Goal: Transaction & Acquisition: Purchase product/service

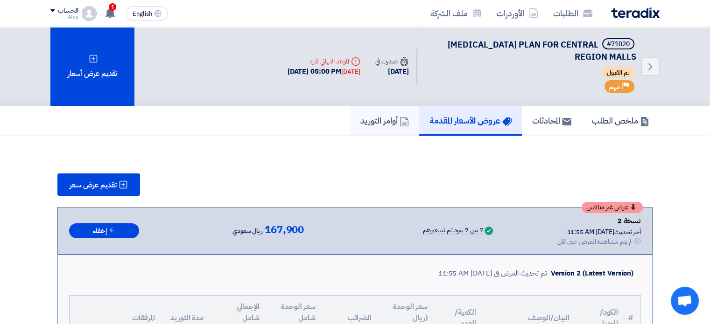
click at [375, 123] on h5 "أوامر التوريد" at bounding box center [384, 120] width 49 height 11
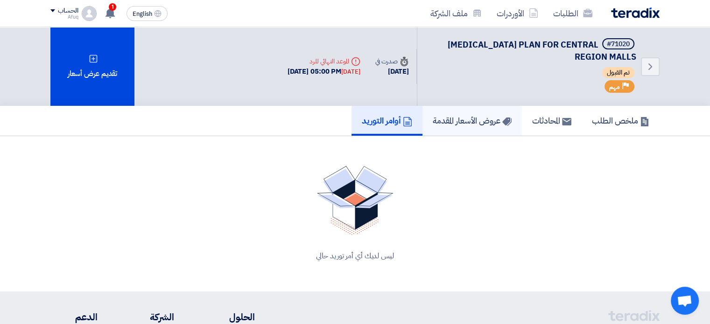
click at [457, 123] on h5 "عروض الأسعار المقدمة" at bounding box center [472, 120] width 79 height 11
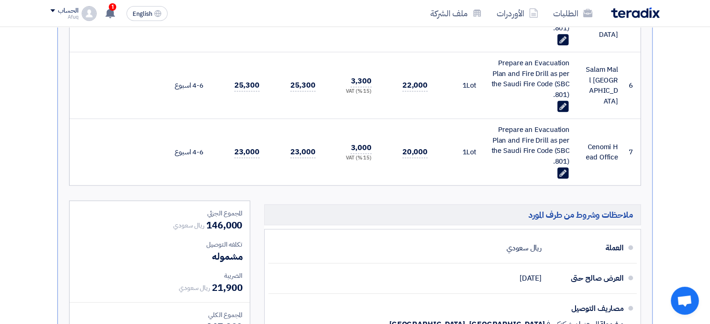
scroll to position [933, 0]
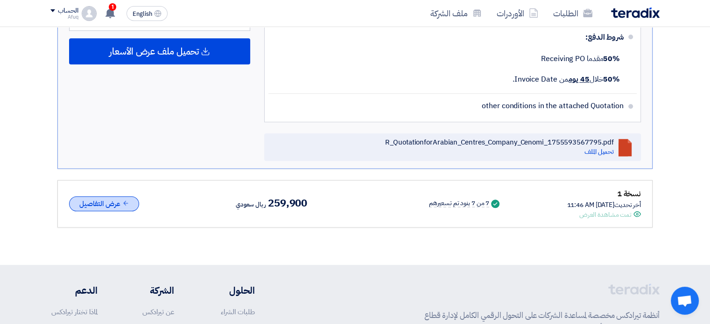
click at [121, 198] on button "عرض التفاصيل" at bounding box center [104, 203] width 70 height 15
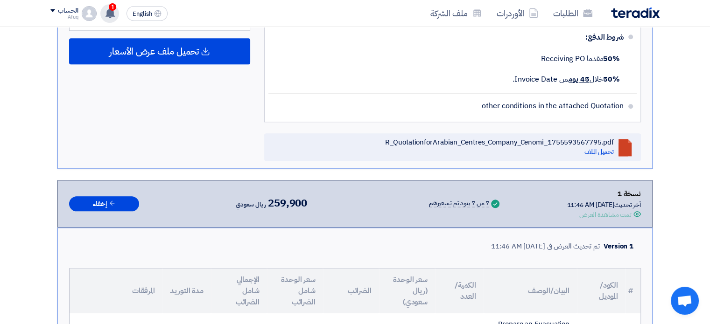
click at [110, 14] on use at bounding box center [109, 13] width 9 height 10
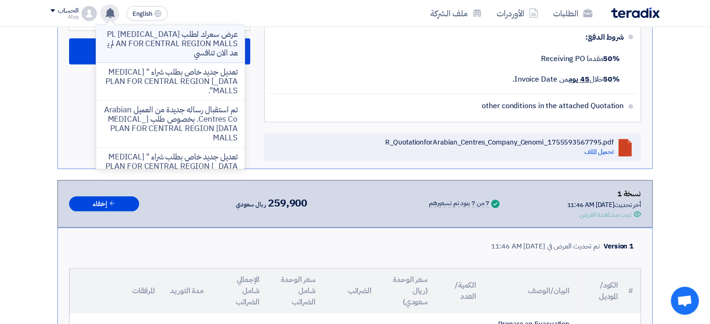
click at [217, 46] on p "عرض سعرك لطلب [MEDICAL_DATA] PLAN FOR CENTRAL REGION MALLS لم يعد الان تنافسي" at bounding box center [170, 44] width 133 height 28
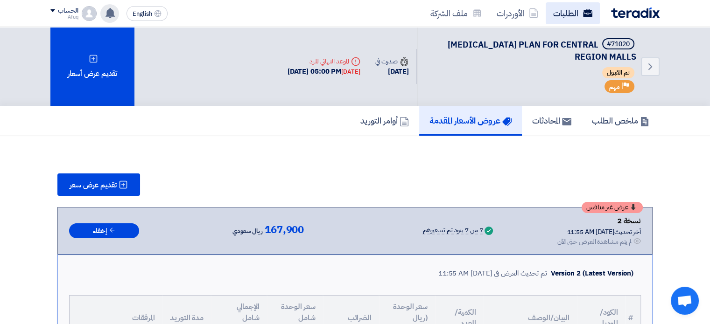
click at [571, 11] on link "الطلبات" at bounding box center [573, 13] width 54 height 22
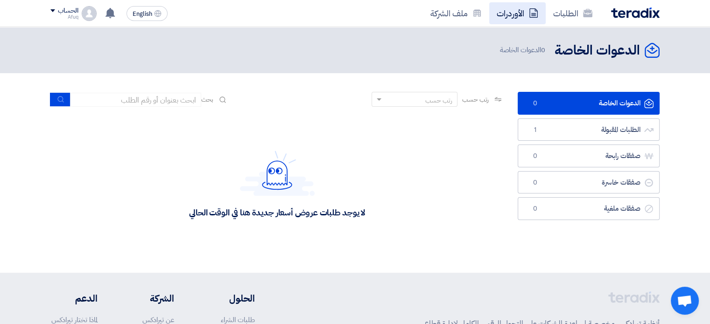
click at [508, 13] on link "الأوردرات" at bounding box center [517, 13] width 56 height 22
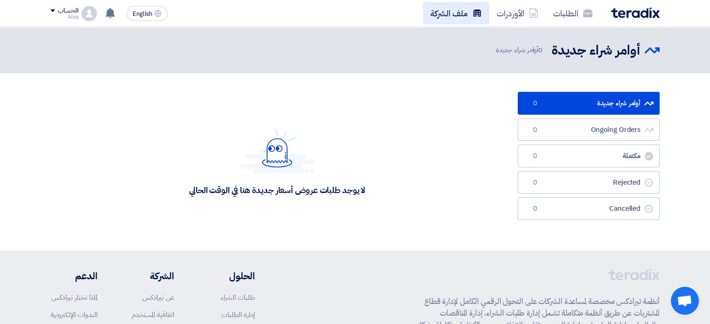
click at [458, 12] on link "ملف الشركة" at bounding box center [456, 13] width 66 height 22
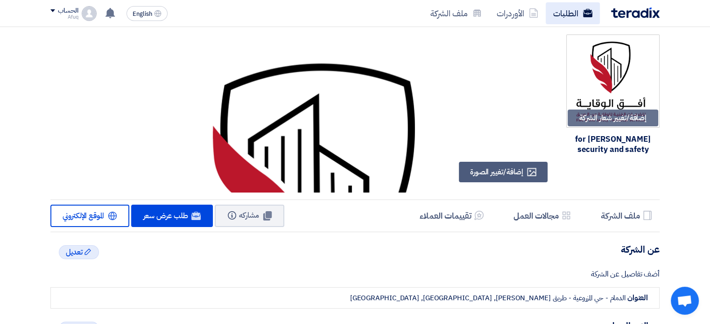
click at [564, 13] on link "الطلبات" at bounding box center [573, 13] width 54 height 22
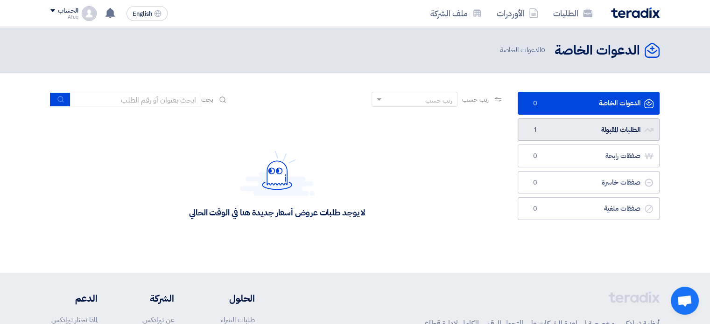
click at [563, 119] on link "الطلبات المقبولة الطلبات المقبولة 1" at bounding box center [589, 130] width 142 height 23
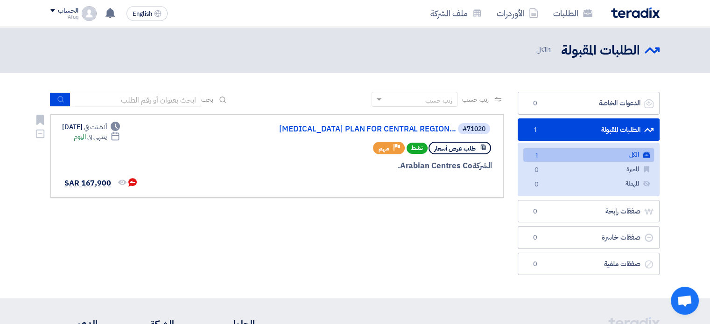
click at [103, 139] on div "Deadline ينتهي في [DATE]" at bounding box center [97, 137] width 46 height 10
click at [106, 140] on span "ينتهي في" at bounding box center [96, 137] width 19 height 10
click at [120, 138] on icon "Deadline" at bounding box center [115, 136] width 9 height 9
click at [120, 129] on icon "Deadline" at bounding box center [115, 126] width 9 height 9
click at [96, 138] on div "Deadline ينتهي في [DATE]" at bounding box center [97, 137] width 46 height 10
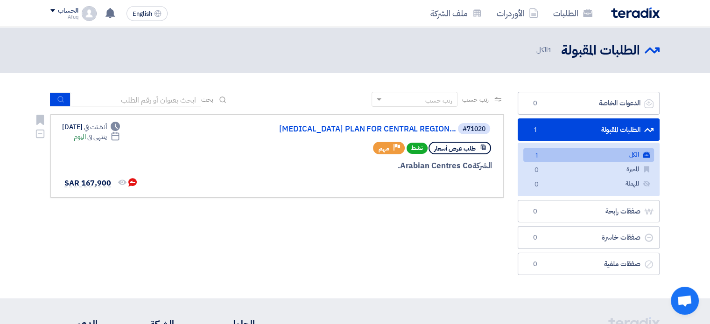
click at [106, 137] on span "ينتهي في" at bounding box center [96, 137] width 19 height 10
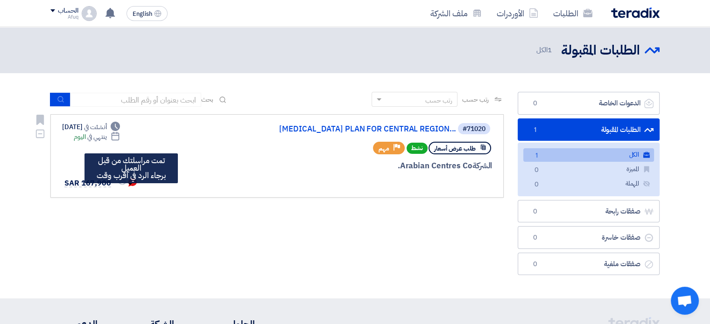
click at [133, 189] on span "تمت مراسلتك من قبل العميل <br> برجاء الرد في أقرب وقت" at bounding box center [132, 183] width 10 height 11
click at [133, 187] on icon "تمت مراسلتك من قبل العميل <br> برجاء الرد في أقرب وقت" at bounding box center [132, 182] width 8 height 8
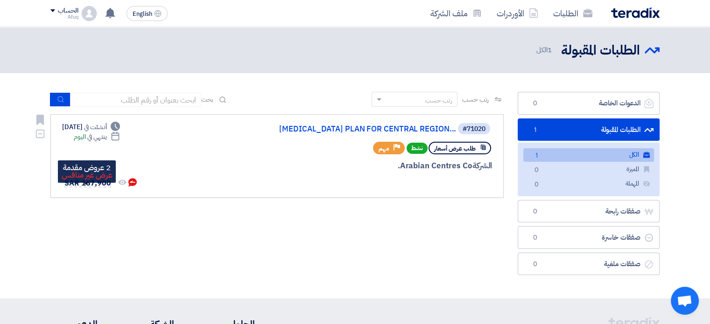
click at [91, 189] on span "SAR 167,900" at bounding box center [87, 183] width 47 height 11
click at [404, 129] on link "[MEDICAL_DATA] PLAN FOR CENTRAL REGION..." at bounding box center [362, 129] width 187 height 8
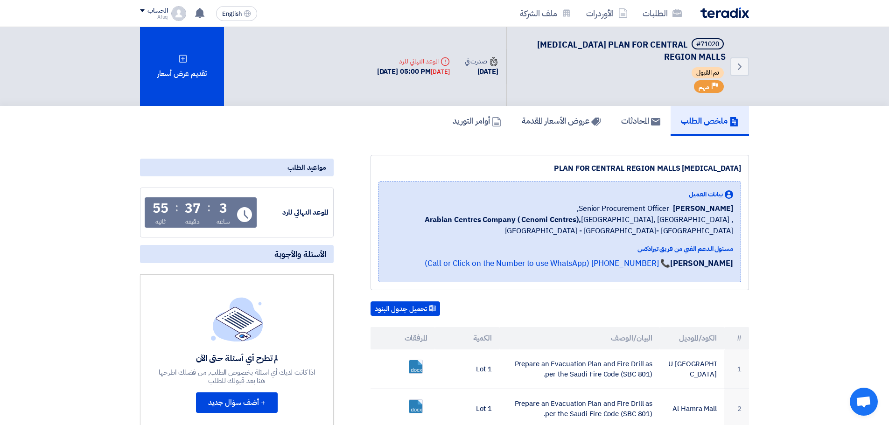
click at [431, 86] on div "Back #71020 [MEDICAL_DATA] PLAN FOR CENTRAL REGION MALLS تم القبول Priority مهم…" at bounding box center [559, 66] width 379 height 79
click at [663, 12] on link "الطلبات" at bounding box center [662, 13] width 54 height 22
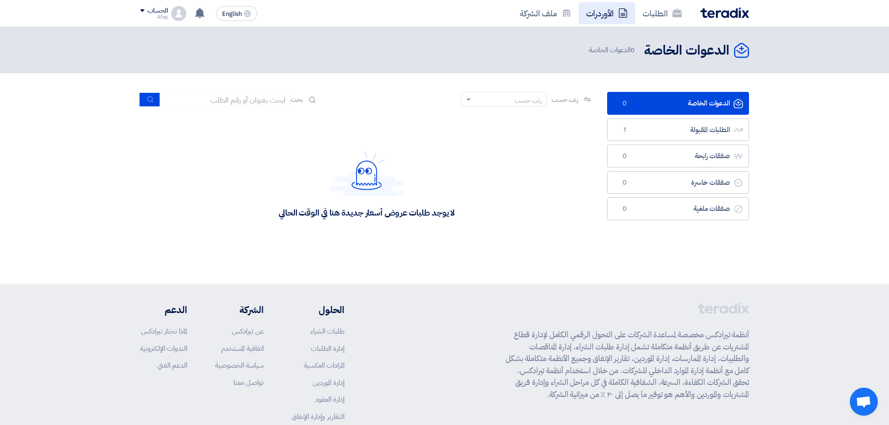
click at [606, 19] on link "الأوردرات" at bounding box center [607, 13] width 56 height 22
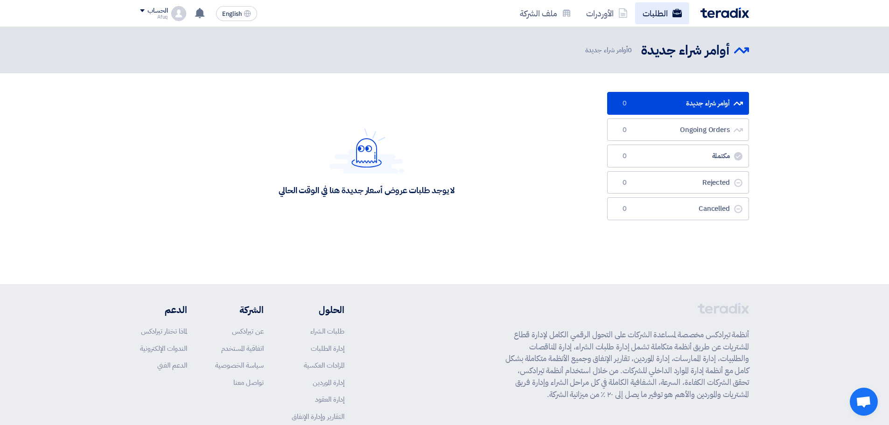
click at [650, 8] on link "الطلبات" at bounding box center [662, 13] width 54 height 22
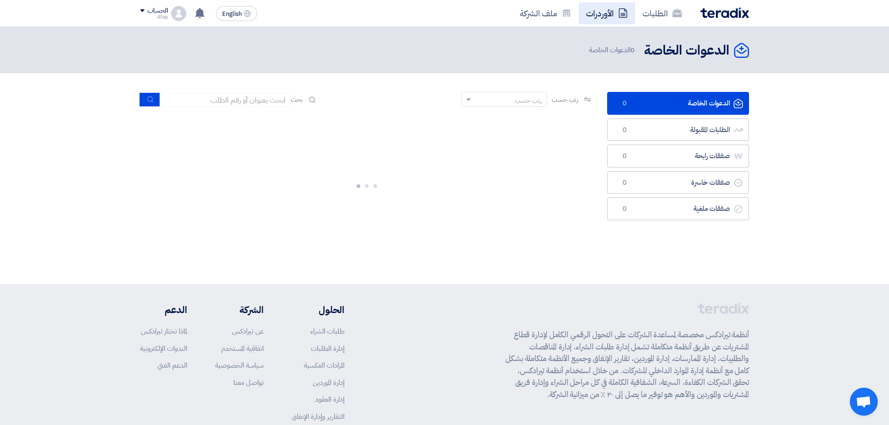
click at [584, 14] on link "الأوردرات" at bounding box center [607, 13] width 56 height 22
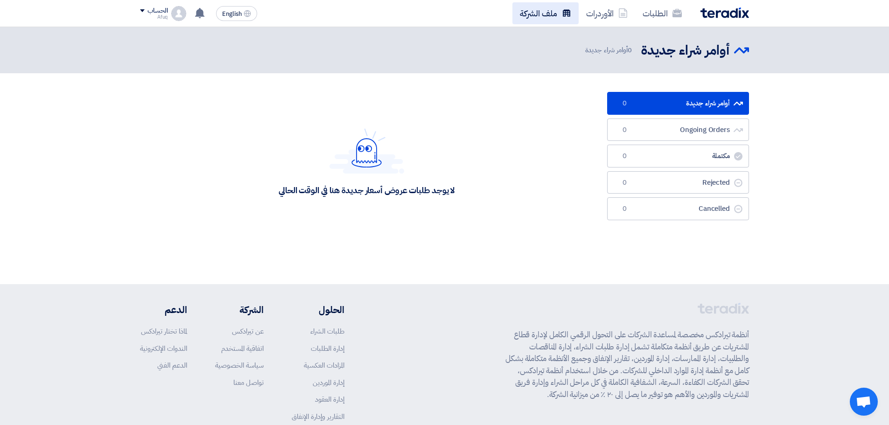
click at [533, 20] on link "ملف الشركة" at bounding box center [545, 13] width 66 height 22
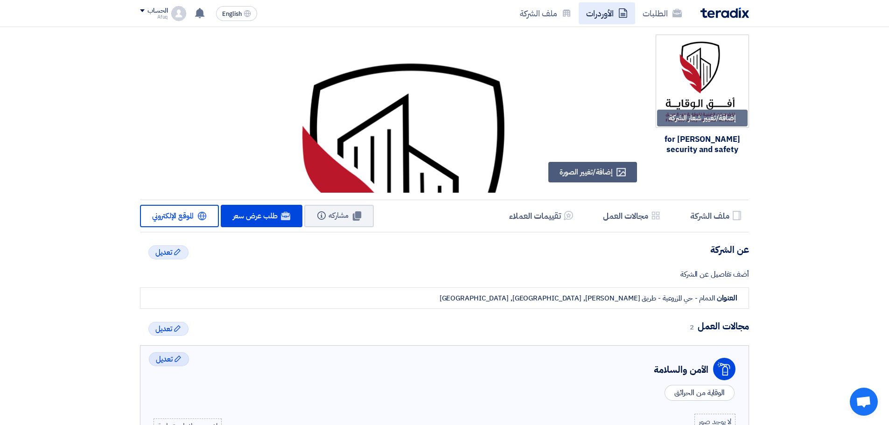
click at [594, 18] on link "الأوردرات" at bounding box center [607, 13] width 56 height 22
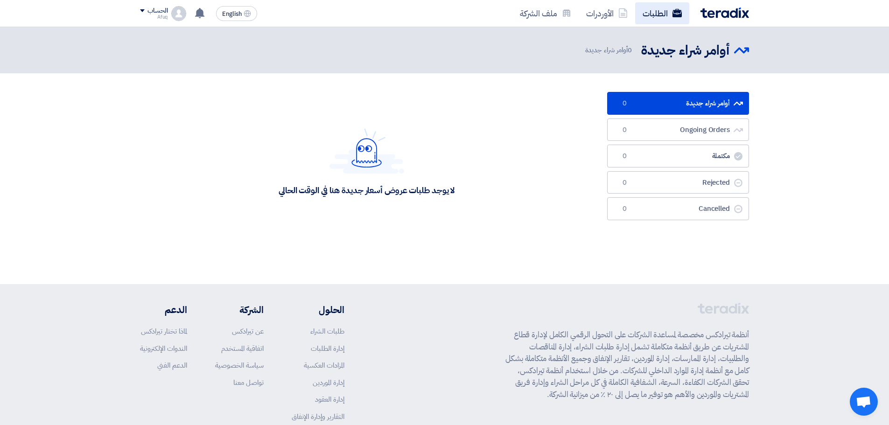
click at [656, 16] on link "الطلبات" at bounding box center [662, 13] width 54 height 22
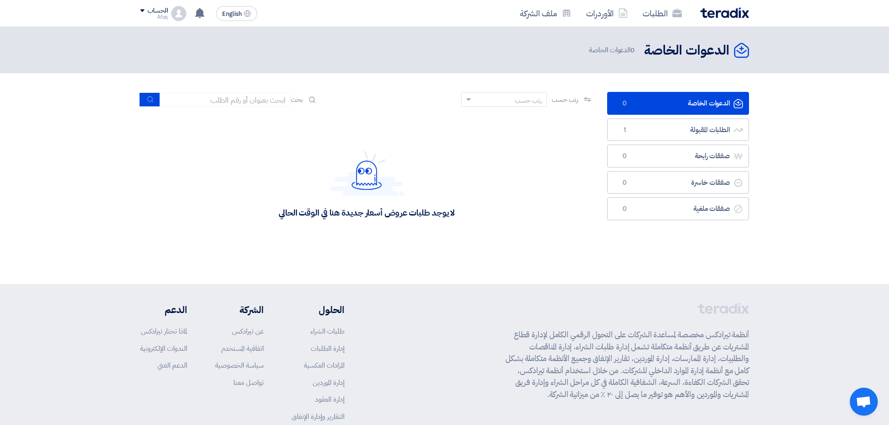
click at [664, 143] on ul "الدعوات الخاصة الدعوات الخاصة 0 الطلبات المقبولة الطلبات المقبولة 1 صفقات رابحة…" at bounding box center [678, 156] width 142 height 128
click at [667, 137] on link "الطلبات المقبولة الطلبات المقبولة 1" at bounding box center [678, 130] width 142 height 23
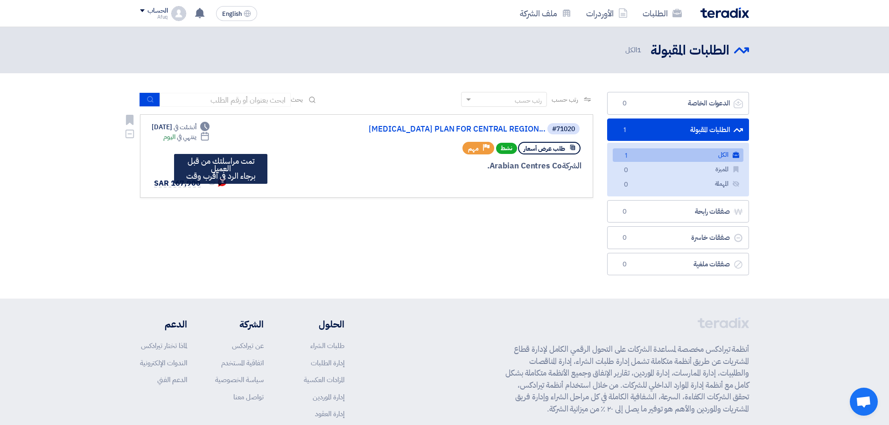
click at [220, 187] on use at bounding box center [222, 182] width 8 height 8
click at [225, 189] on span "تمت مراسلتك من قبل العميل <br> برجاء الرد في أقرب وقت" at bounding box center [222, 183] width 10 height 11
click at [188, 189] on span "SAR 167,900" at bounding box center [177, 183] width 47 height 11
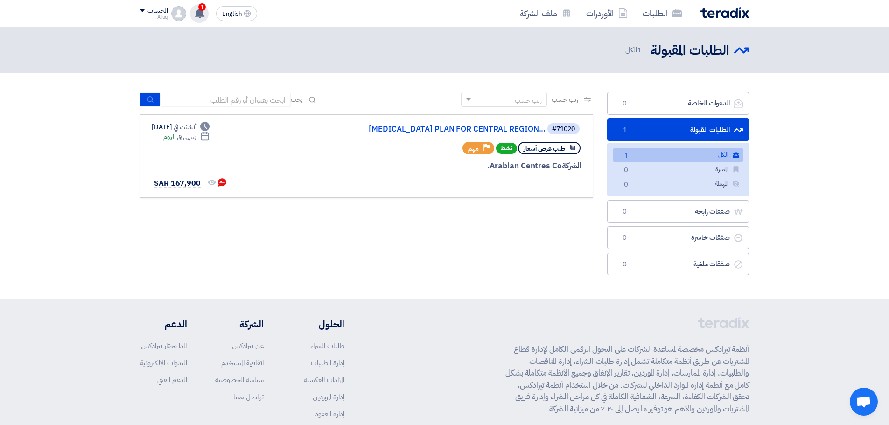
click at [200, 18] on use at bounding box center [199, 13] width 9 height 10
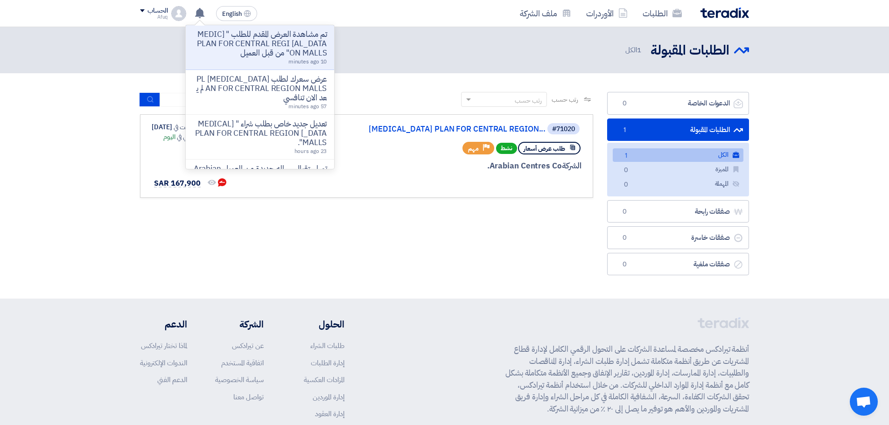
click at [262, 48] on p "تم مشاهدة العرض المقدم للطلب " [MEDICAL_DATA] PLAN FOR CENTRAL REGION MALLS" من…" at bounding box center [259, 44] width 133 height 28
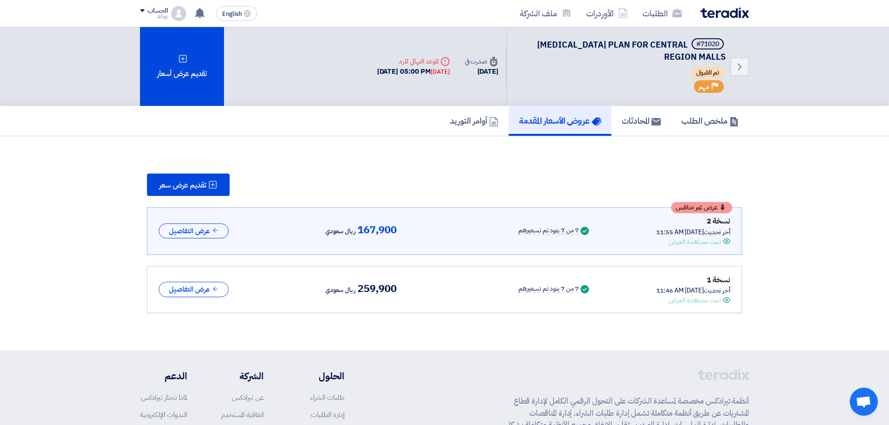
click at [716, 241] on use at bounding box center [726, 242] width 7 height 6
click at [703, 242] on div "تمت مشاهدة العرض" at bounding box center [695, 242] width 52 height 10
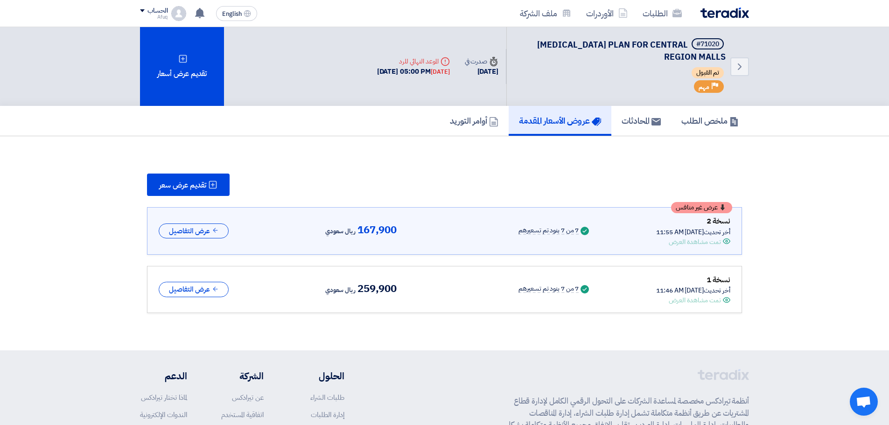
click at [703, 242] on div "تمت مشاهدة العرض" at bounding box center [695, 242] width 52 height 10
click at [704, 246] on div "تمت مشاهدة العرض" at bounding box center [695, 242] width 52 height 10
click at [705, 247] on div "عرض غير منافس نسخة 2 أخر تحديث [DATE] 11:55 AM Offer is Seen تمت مشاهدة العرض S…" at bounding box center [444, 231] width 595 height 48
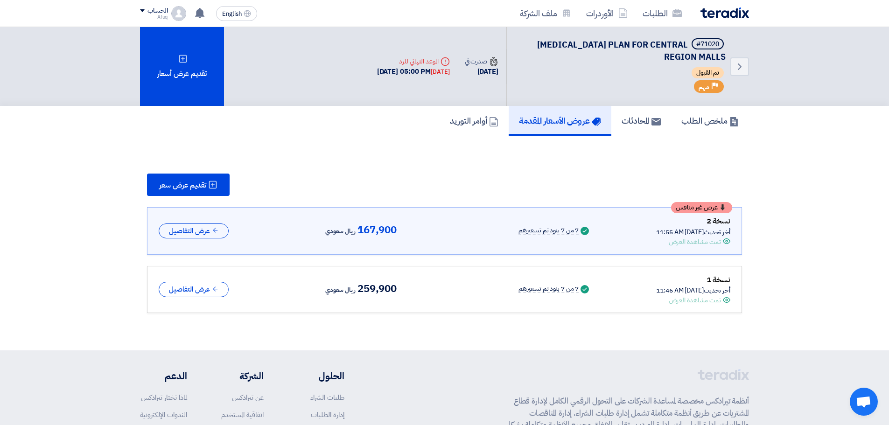
click at [705, 239] on div "تمت مشاهدة العرض" at bounding box center [695, 242] width 52 height 10
click at [710, 249] on div "عرض غير منافس نسخة 2 أخر تحديث [DATE] 11:55 AM Offer is Seen تمت مشاهدة العرض S…" at bounding box center [444, 231] width 595 height 48
click at [699, 110] on link "ملخص الطلب" at bounding box center [710, 121] width 78 height 30
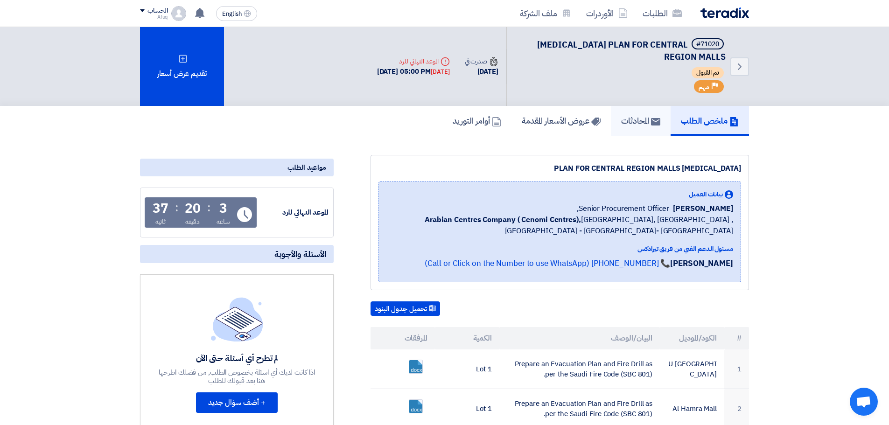
click at [636, 111] on link "المحادثات" at bounding box center [641, 121] width 60 height 30
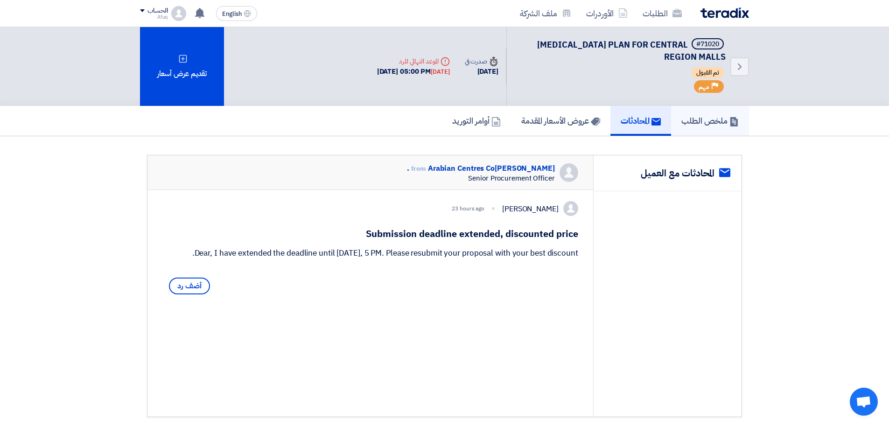
click at [702, 126] on h5 "ملخص الطلب" at bounding box center [709, 120] width 57 height 11
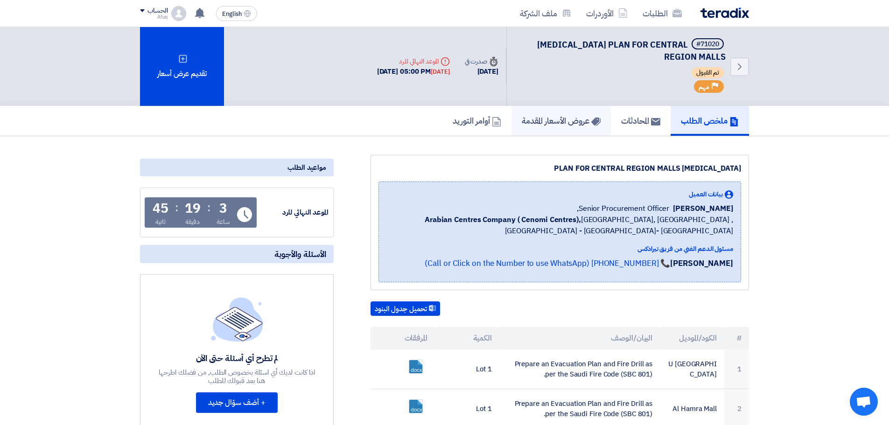
click at [543, 121] on h5 "عروض الأسعار المقدمة" at bounding box center [561, 120] width 79 height 11
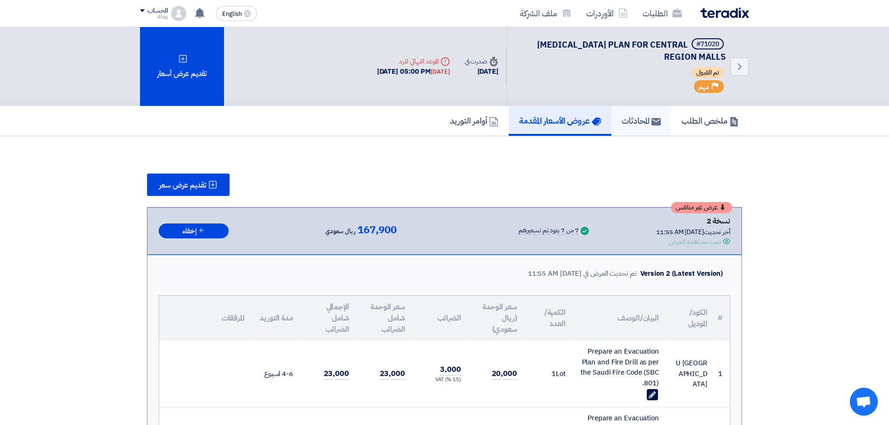
click at [629, 117] on h5 "المحادثات" at bounding box center [641, 120] width 39 height 11
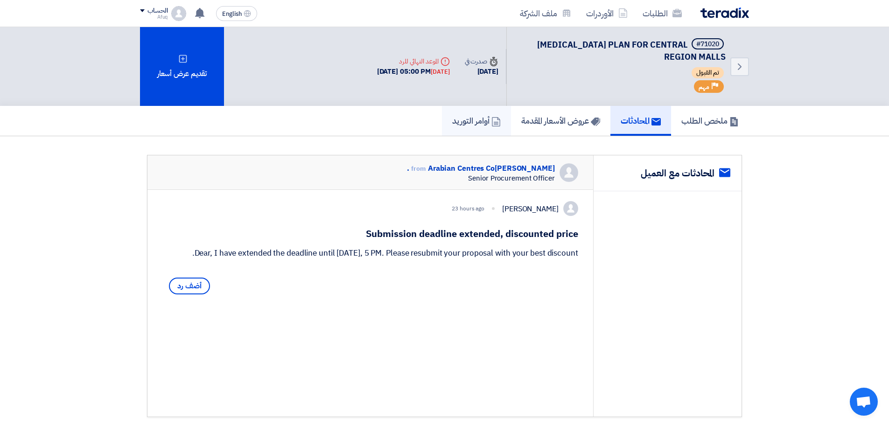
click at [460, 129] on link "أوامر التوريد" at bounding box center [476, 121] width 69 height 30
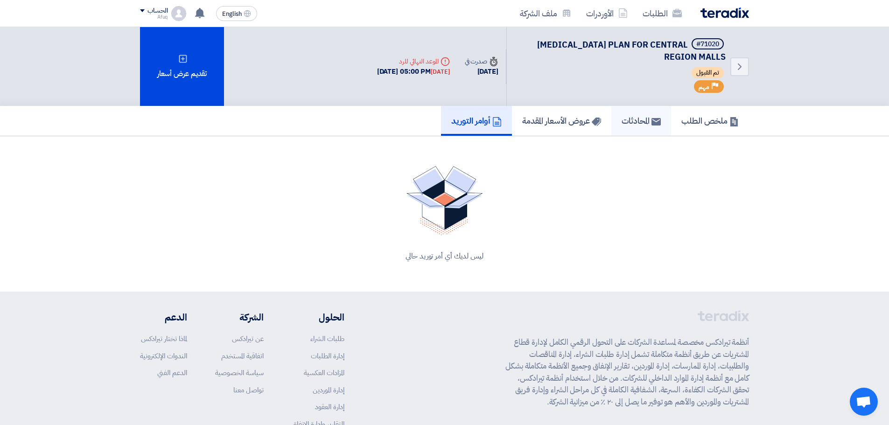
click at [633, 114] on link "المحادثات" at bounding box center [641, 121] width 60 height 30
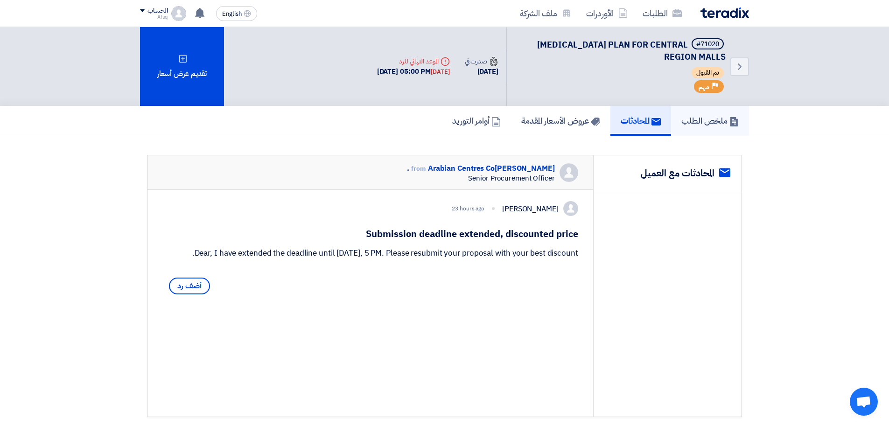
click at [700, 116] on h5 "ملخص الطلب" at bounding box center [709, 120] width 57 height 11
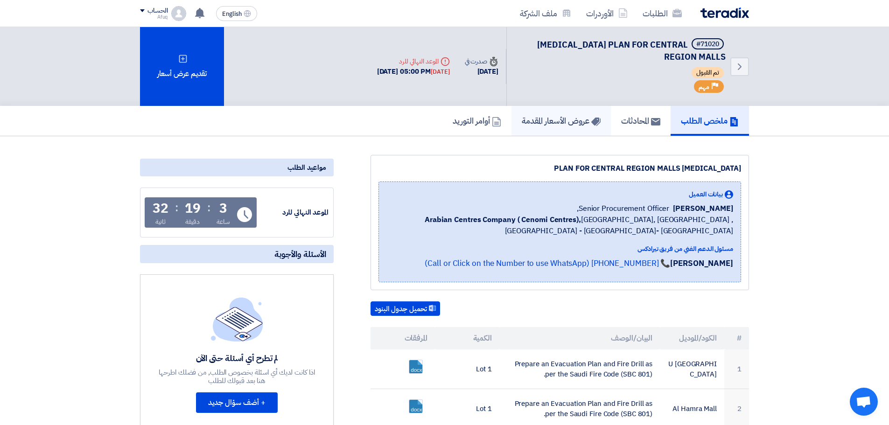
click at [574, 123] on h5 "عروض الأسعار المقدمة" at bounding box center [561, 120] width 79 height 11
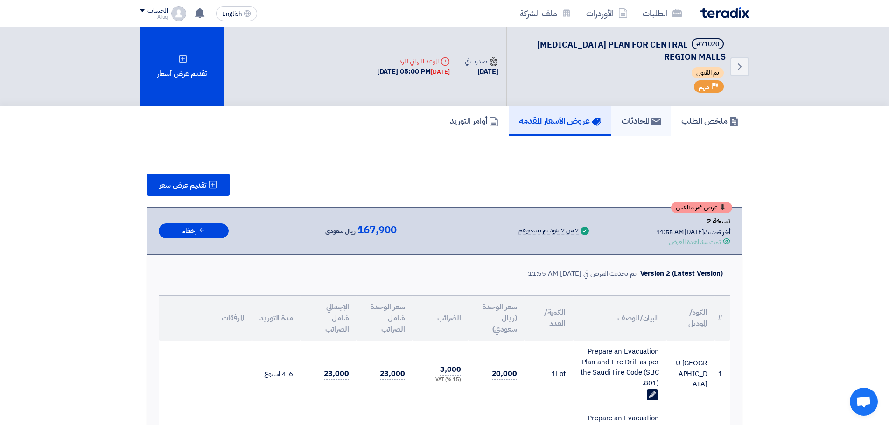
click at [652, 121] on use at bounding box center [656, 121] width 9 height 7
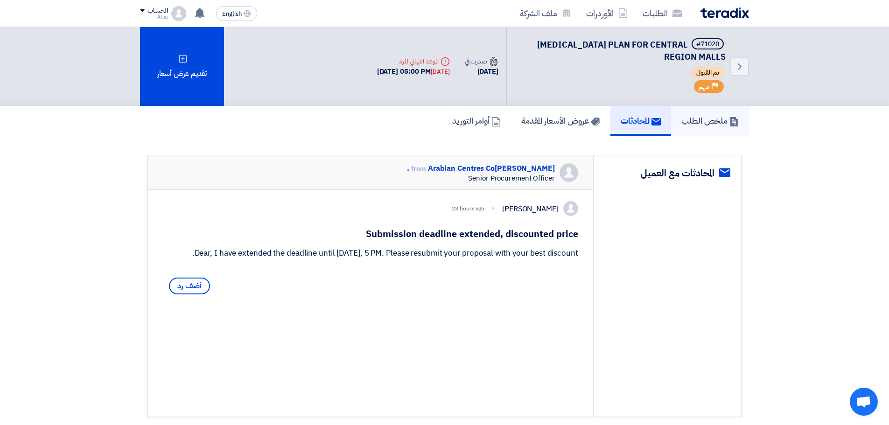
click at [697, 122] on h5 "ملخص الطلب" at bounding box center [709, 120] width 57 height 11
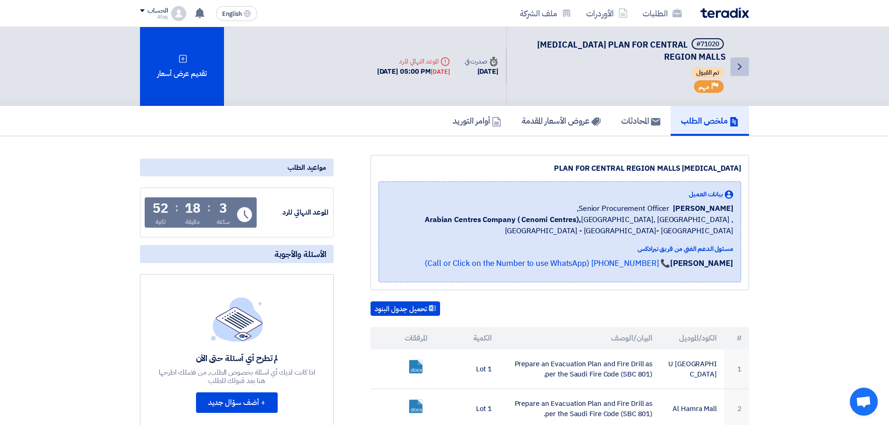
click at [716, 68] on icon "Back" at bounding box center [739, 66] width 11 height 11
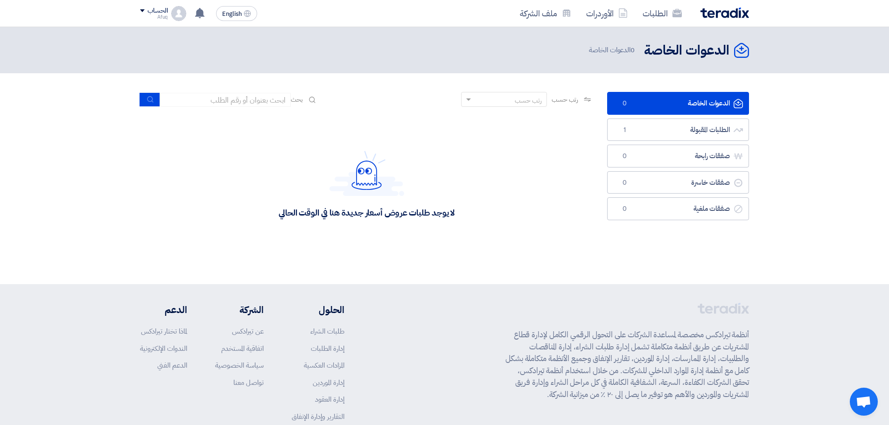
click at [706, 106] on link "الدعوات الخاصة الدعوات الخاصة 0" at bounding box center [678, 103] width 142 height 23
click at [716, 103] on icon "الدعوات الخاصة" at bounding box center [738, 103] width 9 height 9
click at [374, 215] on div "لا يوجد طلبات عروض أسعار جديدة هنا في الوقت الحالي" at bounding box center [367, 212] width 176 height 11
click at [321, 210] on div "لا يوجد طلبات عروض أسعار جديدة هنا في الوقت الحالي" at bounding box center [367, 212] width 176 height 11
click at [144, 102] on button "submit" at bounding box center [150, 99] width 21 height 14
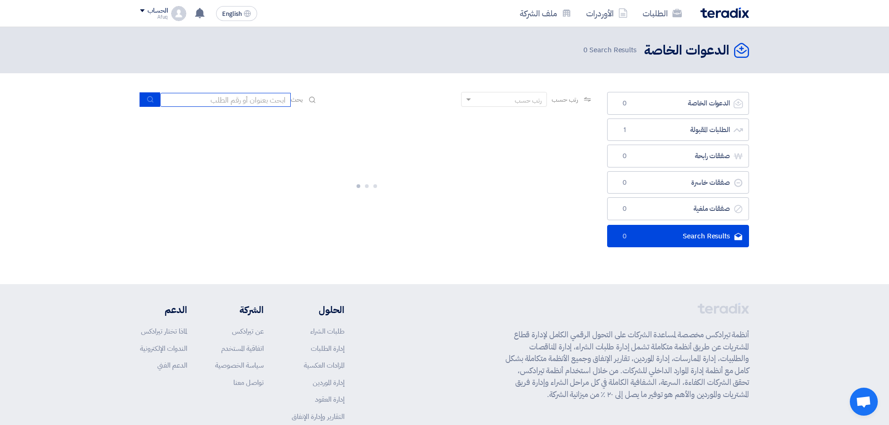
click at [239, 98] on input at bounding box center [225, 100] width 131 height 14
type input "تصميم"
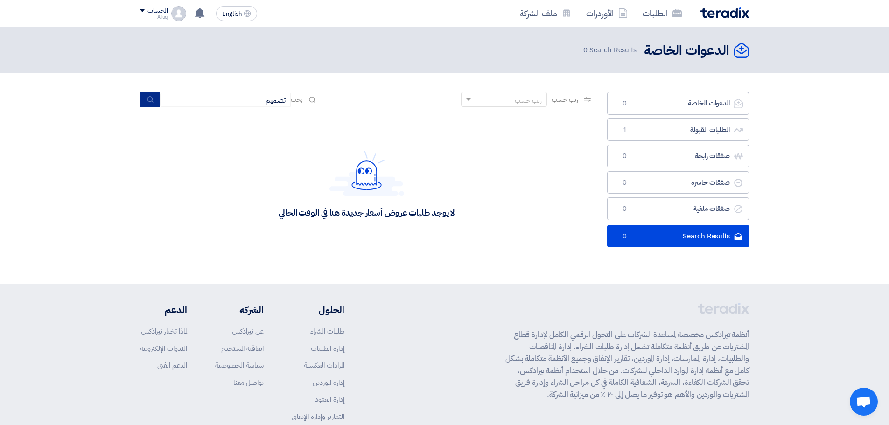
click at [146, 103] on button "submit" at bounding box center [150, 99] width 21 height 14
click at [714, 11] on img at bounding box center [725, 12] width 49 height 11
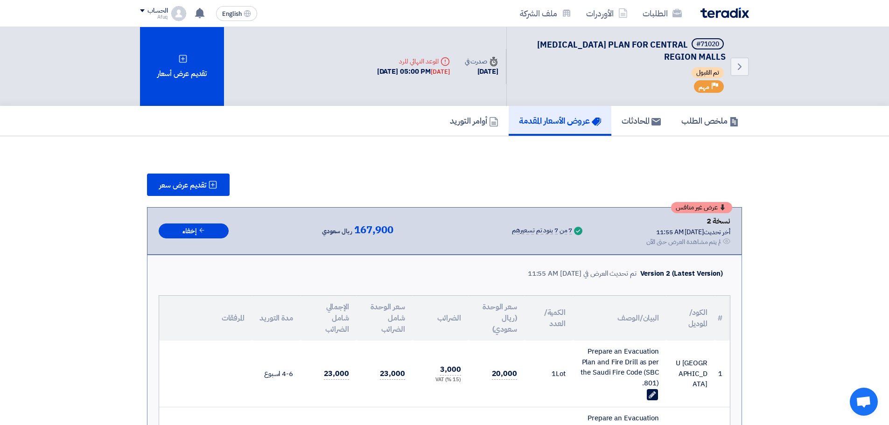
click at [700, 383] on td "U [GEOGRAPHIC_DATA]" at bounding box center [690, 374] width 49 height 67
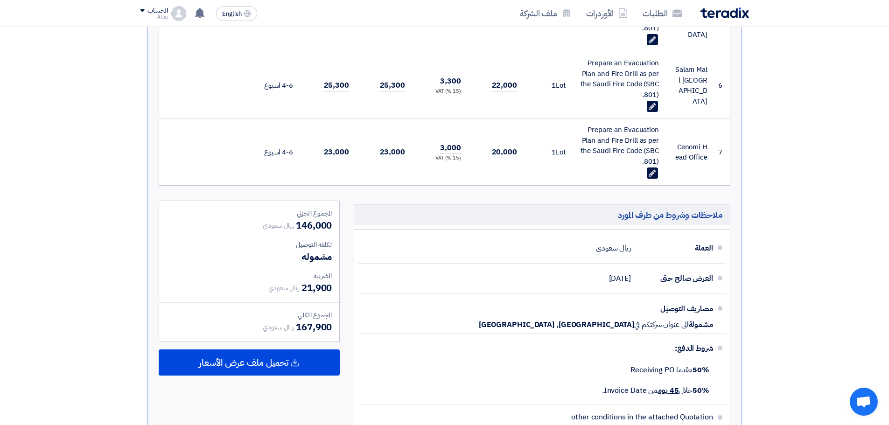
scroll to position [933, 0]
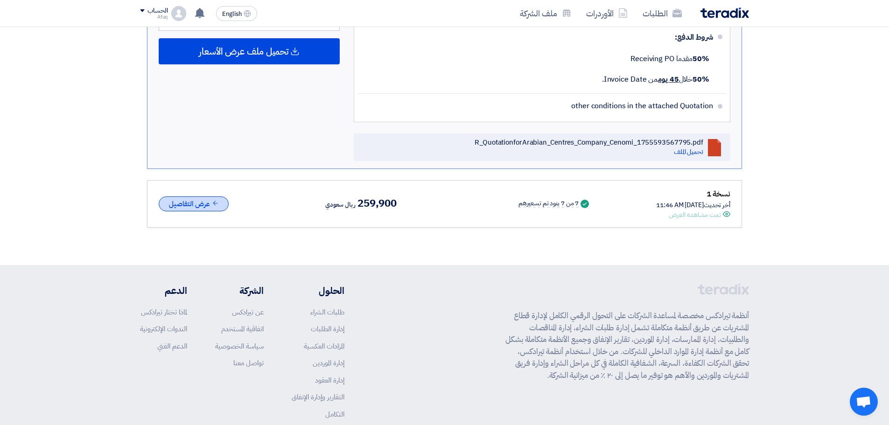
click at [217, 198] on button "عرض التفاصيل" at bounding box center [194, 203] width 70 height 15
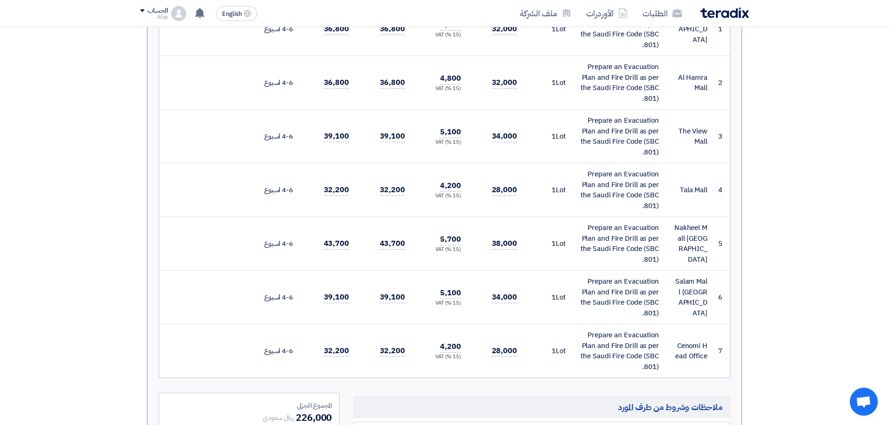
scroll to position [1556, 0]
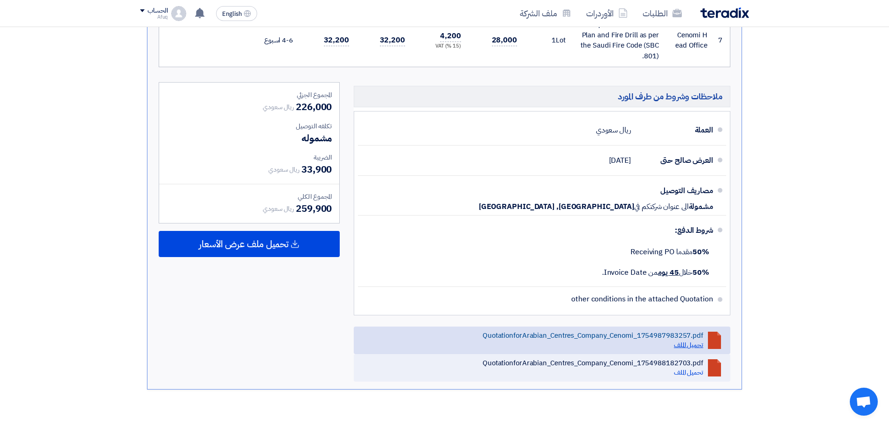
drag, startPoint x: 693, startPoint y: 343, endPoint x: 686, endPoint y: 348, distance: 8.7
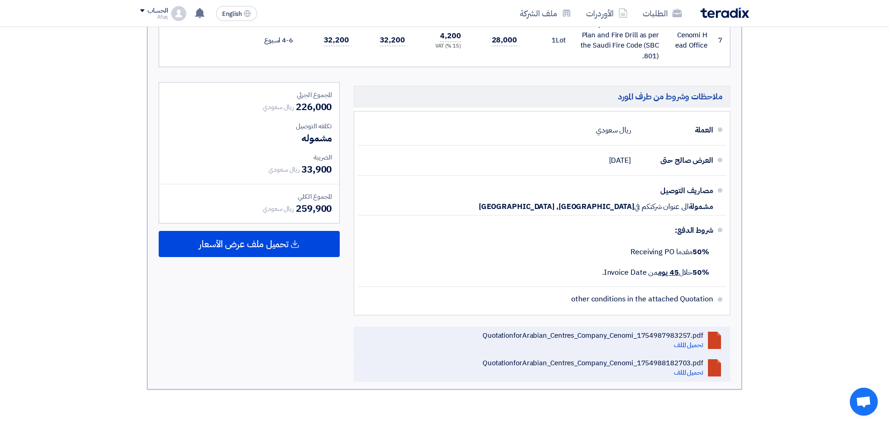
drag, startPoint x: 686, startPoint y: 348, endPoint x: 777, endPoint y: 330, distance: 93.4
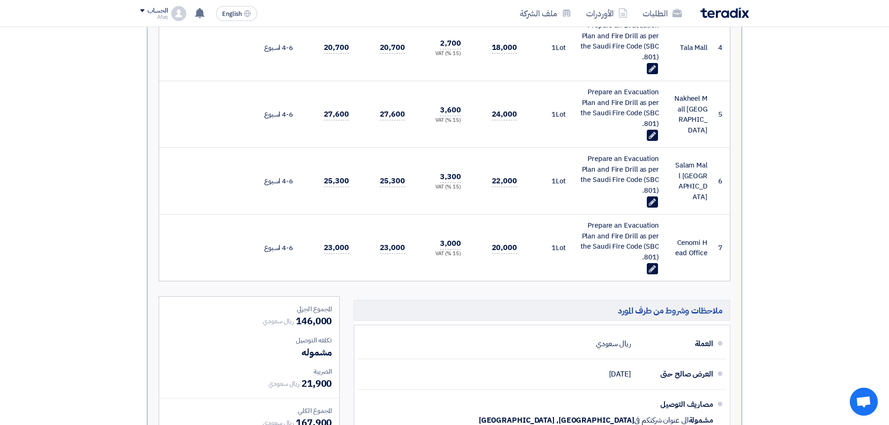
scroll to position [216, 0]
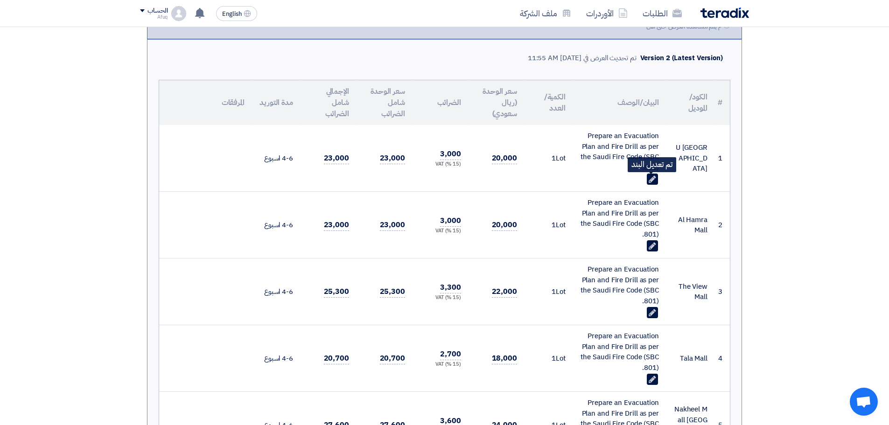
click at [648, 182] on icon "Edit" at bounding box center [652, 179] width 8 height 8
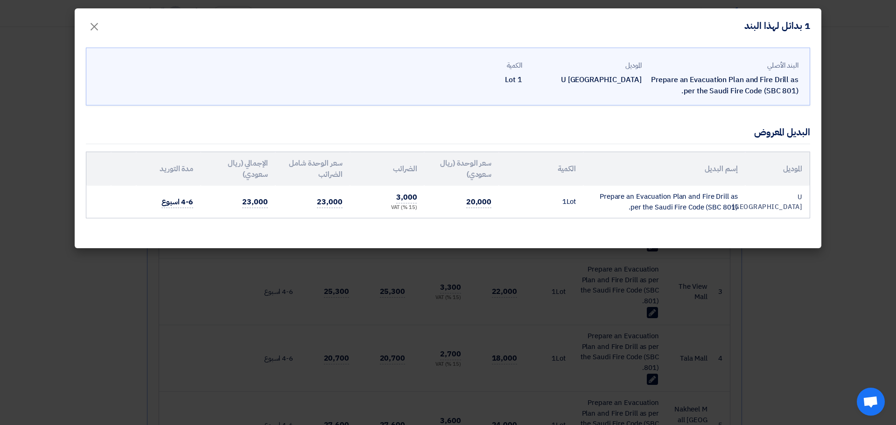
click at [476, 195] on td "20,000" at bounding box center [461, 202] width 75 height 32
click at [470, 202] on span "20,000" at bounding box center [478, 202] width 25 height 12
click at [697, 203] on td "Prepare an Evacuation Plan and Fire Drill as per the Saudi Fire Code (SBC 801)." at bounding box center [663, 202] width 161 height 32
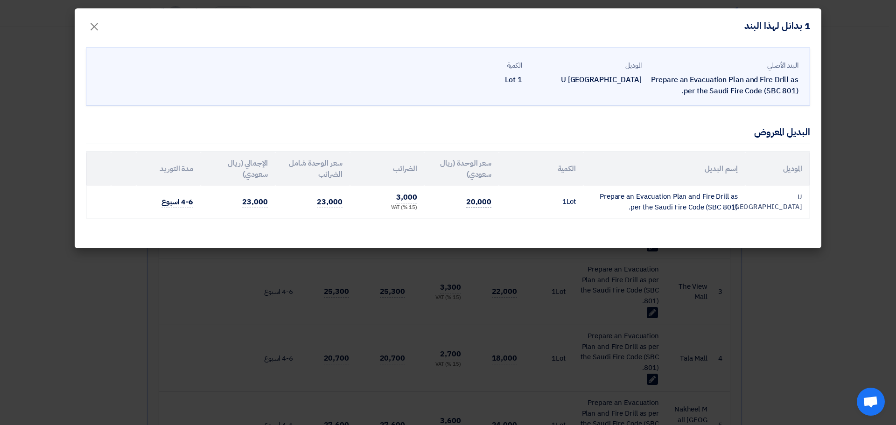
click at [476, 202] on span "20,000" at bounding box center [478, 202] width 25 height 12
drag, startPoint x: 712, startPoint y: 182, endPoint x: 712, endPoint y: 175, distance: 7.0
click at [713, 182] on th "إسم البديل" at bounding box center [663, 169] width 161 height 34
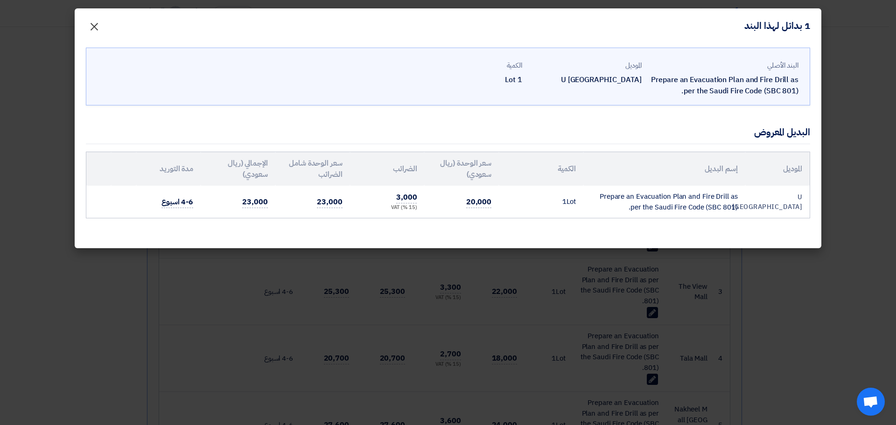
click at [92, 33] on span "×" at bounding box center [94, 26] width 11 height 28
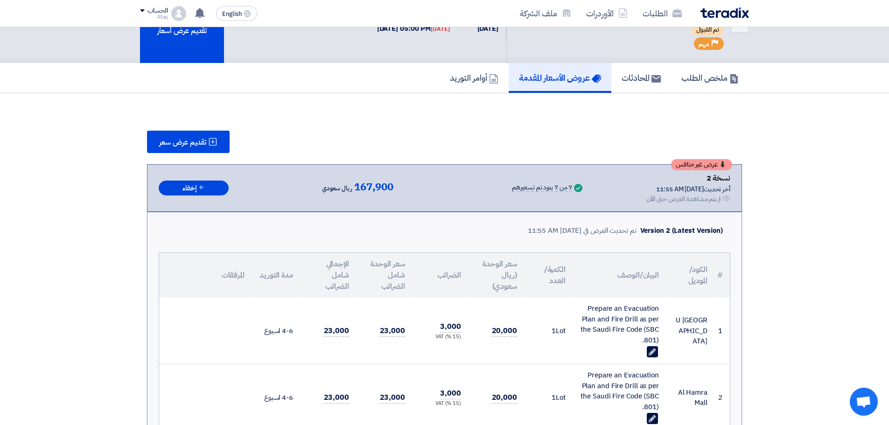
scroll to position [0, 0]
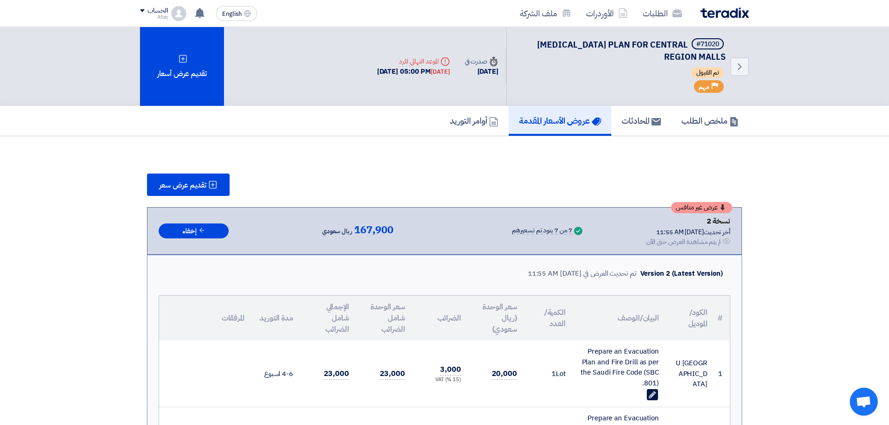
click at [360, 221] on div "عرض غير منافس نسخة 2 أخر تحديث 19 Aug 2025, 11:55 AM Offer is Seen لم يتم مشاهد…" at bounding box center [445, 231] width 572 height 32
click at [366, 231] on span "167,900" at bounding box center [373, 230] width 39 height 11
click at [525, 235] on div "7 من 7 بنود تم تسعيرهم" at bounding box center [542, 230] width 60 height 7
click at [553, 232] on div "7 من 7 بنود تم تسعيرهم" at bounding box center [542, 230] width 60 height 7
click at [574, 229] on icon "Success" at bounding box center [578, 231] width 8 height 8
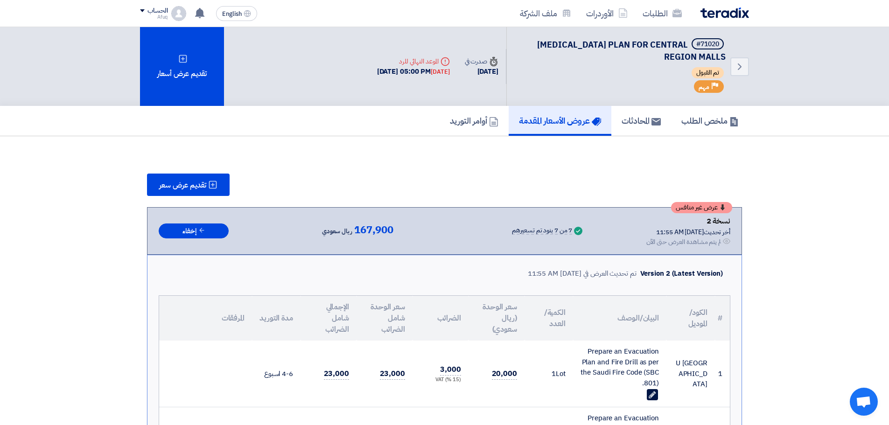
click at [650, 241] on div "لم يتم مشاهدة العرض حتى الآن" at bounding box center [683, 242] width 75 height 10
click at [675, 239] on div "لم يتم مشاهدة العرض حتى الآن" at bounding box center [683, 242] width 75 height 10
click at [684, 240] on div "لم يتم مشاهدة العرض حتى الآن" at bounding box center [683, 242] width 75 height 10
click at [716, 235] on div "أخر تحديث 19 Aug 2025, 11:55 AM" at bounding box center [688, 232] width 84 height 10
click at [724, 245] on icon "Offer is Seen" at bounding box center [726, 241] width 7 height 7
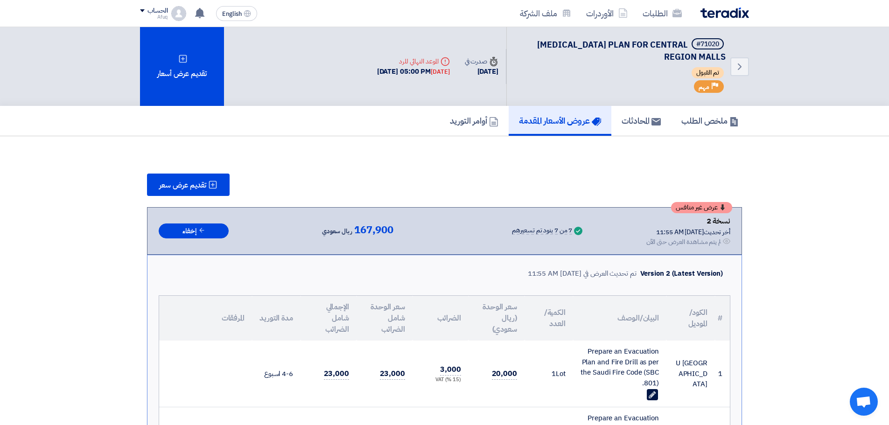
click at [712, 210] on span "عرض غير منافس" at bounding box center [697, 207] width 42 height 7
click at [415, 58] on div "Deadline الموعد النهائي للرد" at bounding box center [413, 61] width 73 height 10
click at [435, 70] on div "[DATE]" at bounding box center [440, 71] width 19 height 9
click at [430, 60] on div "Deadline الموعد النهائي للرد" at bounding box center [413, 61] width 73 height 10
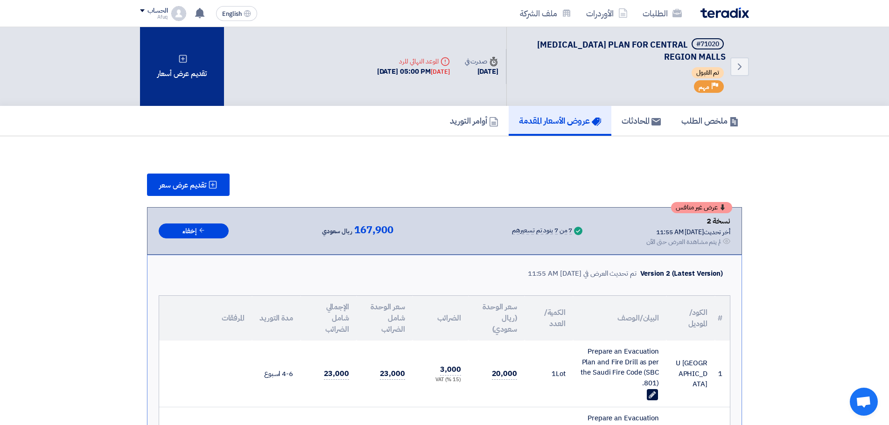
click at [159, 64] on div "تقديم عرض أسعار" at bounding box center [182, 66] width 84 height 79
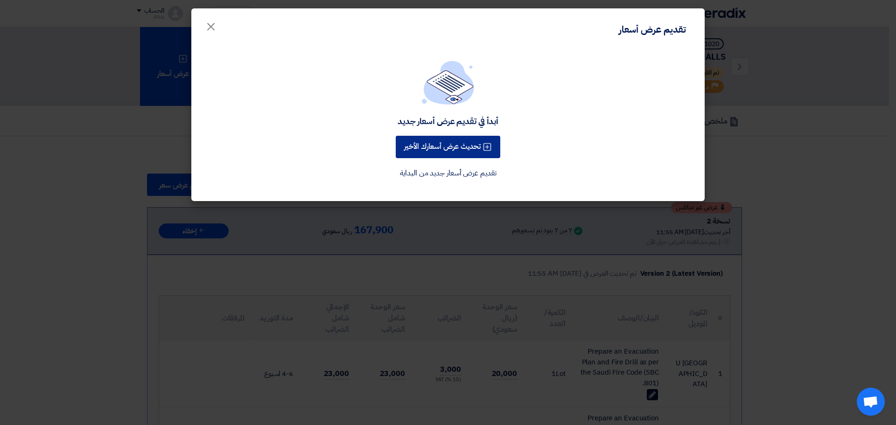
drag, startPoint x: 452, startPoint y: 144, endPoint x: 456, endPoint y: 177, distance: 33.5
click at [456, 177] on div "أبدأ في تقديم عرض أسعار جديد تحديث عرض أسعارك الأخير تقديم عرض أسعار جديد من ال…" at bounding box center [448, 120] width 491 height 119
click at [442, 173] on link "تقديم عرض أسعار جديد من البداية" at bounding box center [448, 173] width 97 height 11
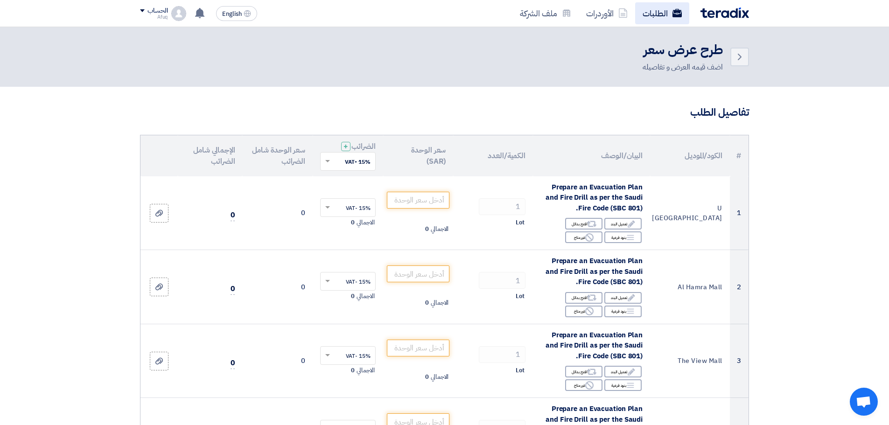
click at [653, 6] on link "الطلبات" at bounding box center [662, 13] width 54 height 22
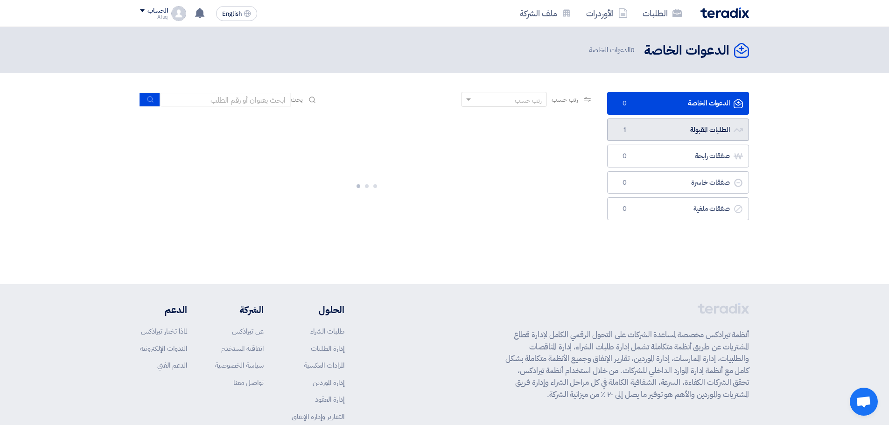
click at [672, 124] on link "الطلبات المقبولة الطلبات المقبولة 1" at bounding box center [678, 130] width 142 height 23
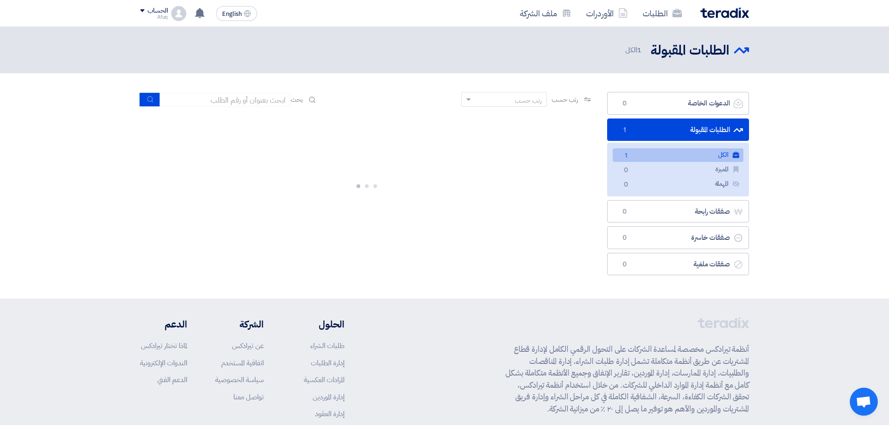
click at [648, 158] on link "الكل الكل 1" at bounding box center [678, 155] width 131 height 14
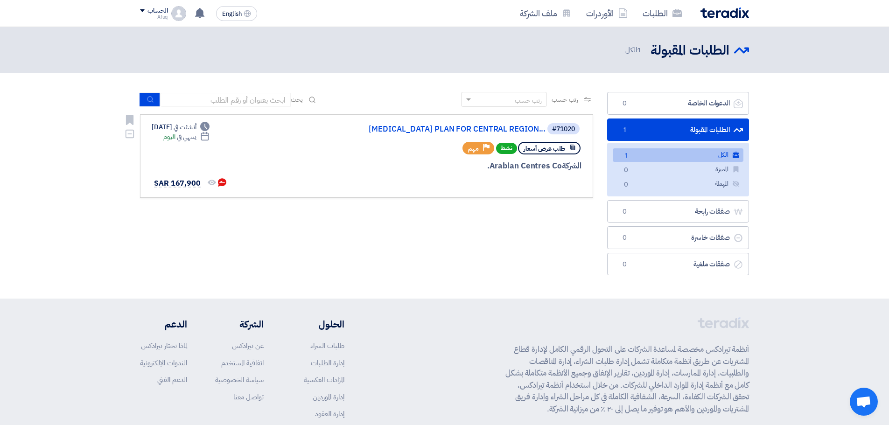
click at [477, 124] on div "#71020 EMERGENCY EVACUATION PLAN FOR CENTRAL REGION..." at bounding box center [469, 128] width 225 height 13
click at [449, 127] on link "[MEDICAL_DATA] PLAN FOR CENTRAL REGION..." at bounding box center [452, 129] width 187 height 8
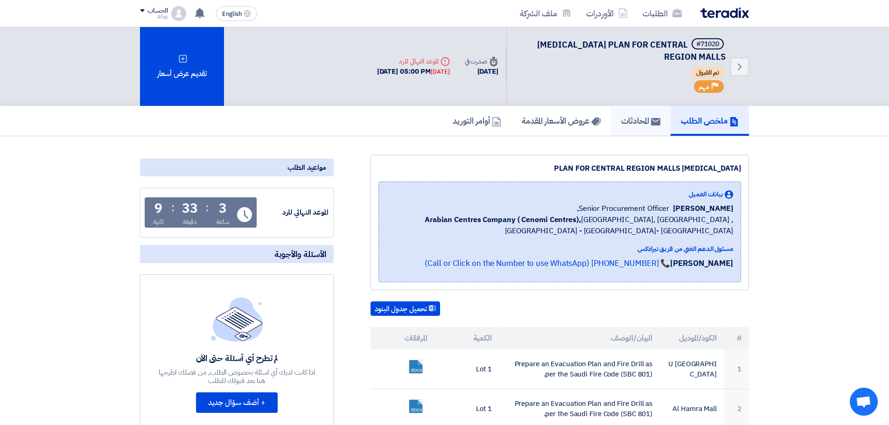
click at [653, 128] on link "المحادثات" at bounding box center [641, 121] width 60 height 30
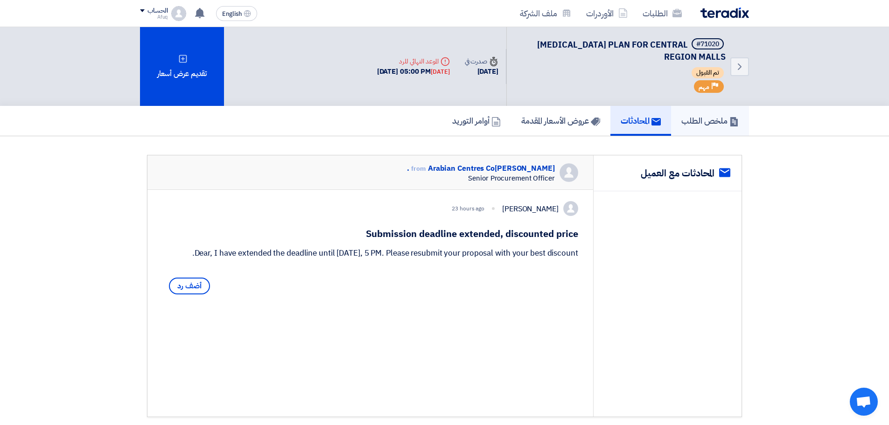
click at [707, 117] on h5 "ملخص الطلب" at bounding box center [709, 120] width 57 height 11
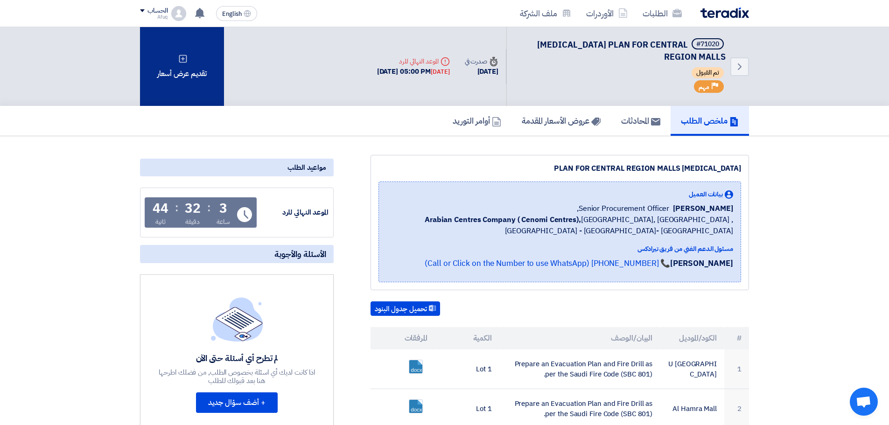
click at [161, 59] on div "تقديم عرض أسعار" at bounding box center [182, 66] width 84 height 79
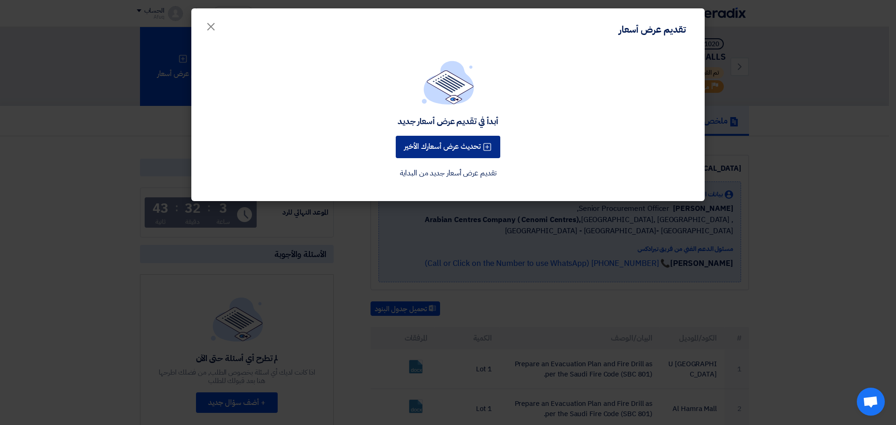
click at [462, 151] on button "تحديث عرض أسعارك الأخير" at bounding box center [448, 147] width 105 height 22
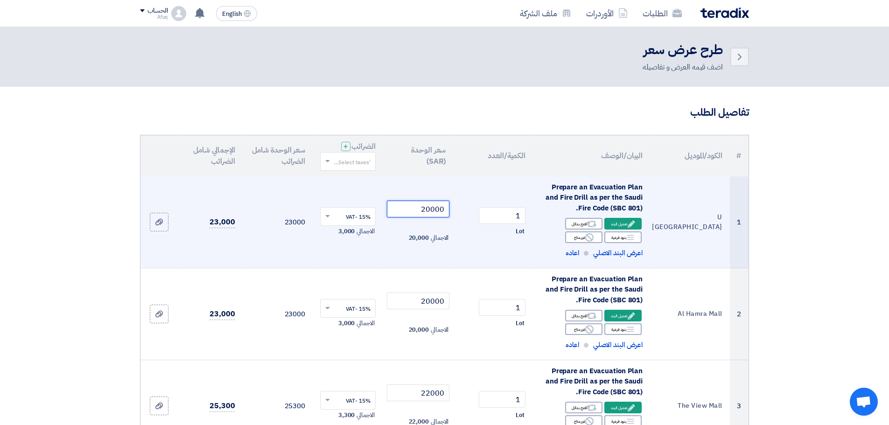
click at [401, 205] on input "20000" at bounding box center [418, 209] width 63 height 17
drag, startPoint x: 412, startPoint y: 215, endPoint x: 495, endPoint y: 208, distance: 83.8
click at [495, 208] on tr "1 U Walk Mall Riyadh Prepare an Evacuation Plan and Fire Drill as per the Saudi…" at bounding box center [444, 222] width 608 height 92
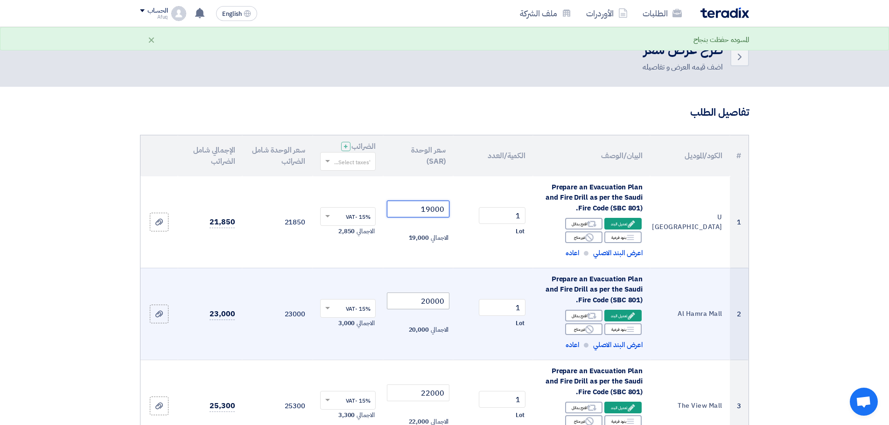
type input "19000"
drag, startPoint x: 428, startPoint y: 299, endPoint x: 477, endPoint y: 300, distance: 48.1
click at [477, 300] on tr "2 Al Hamra Mall Prepare an Evacuation Plan and Fire Drill as per the Saudi Fire…" at bounding box center [444, 314] width 608 height 92
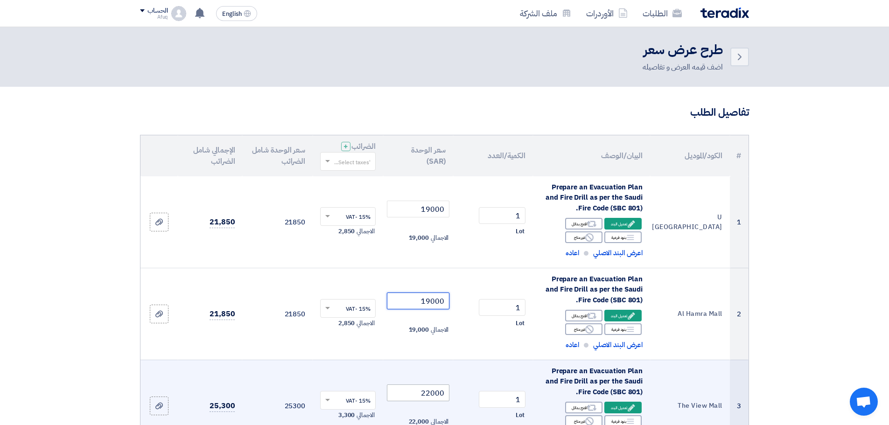
type input "19000"
drag, startPoint x: 416, startPoint y: 394, endPoint x: 459, endPoint y: 395, distance: 42.9
click at [459, 395] on tr "3 The View Mall Prepare an Evacuation Plan and Fire Drill as per the Saudi Fire…" at bounding box center [444, 406] width 608 height 92
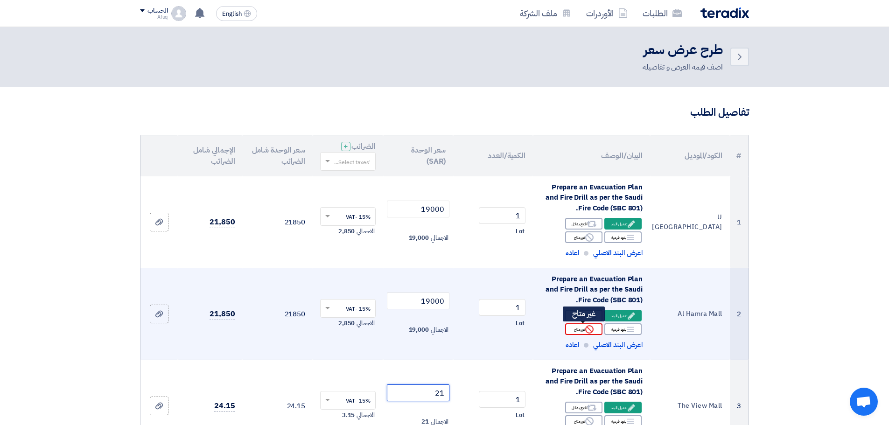
scroll to position [372, 0]
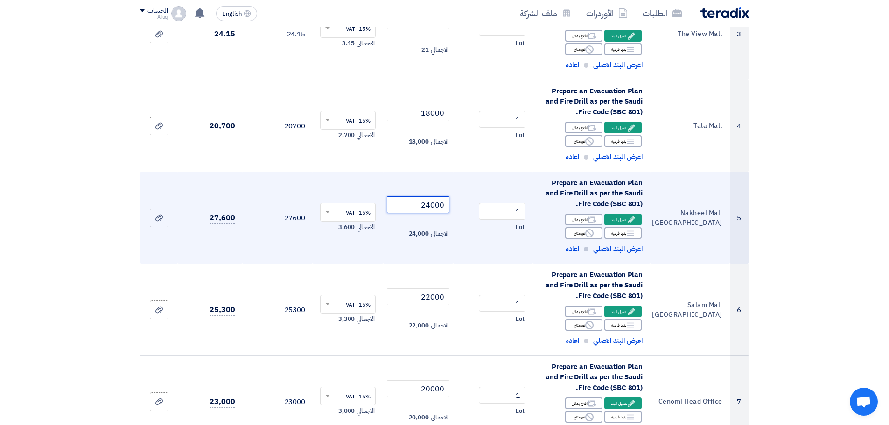
click at [428, 205] on input "24000" at bounding box center [418, 204] width 63 height 17
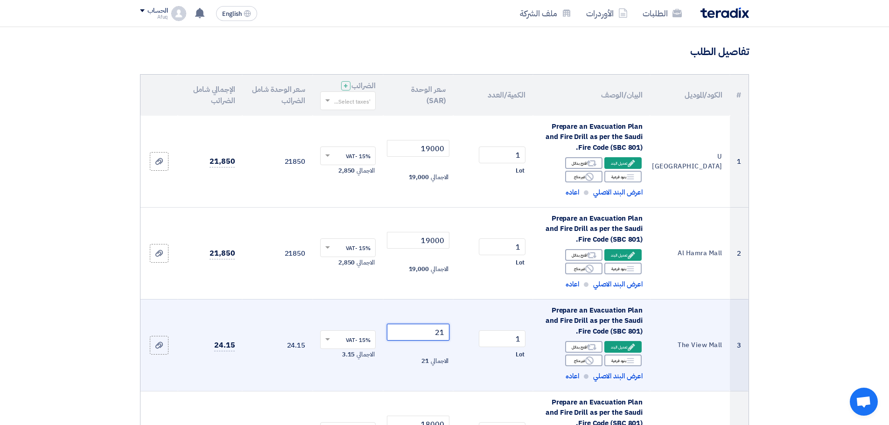
click at [418, 329] on input "21" at bounding box center [418, 332] width 63 height 17
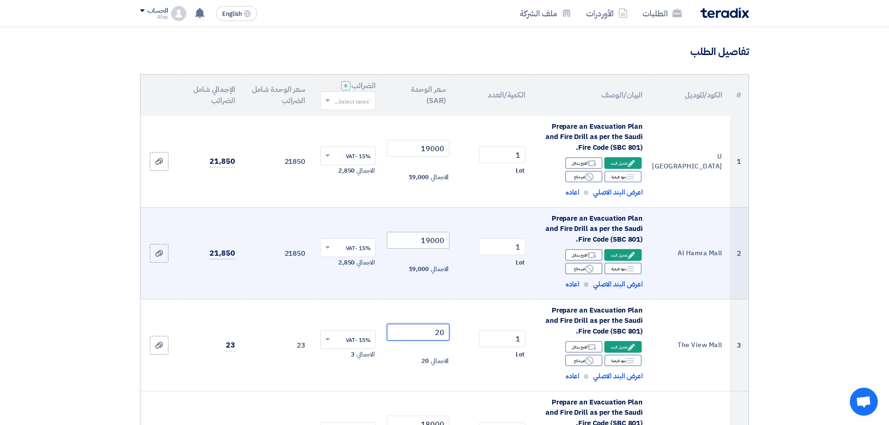
type input "2"
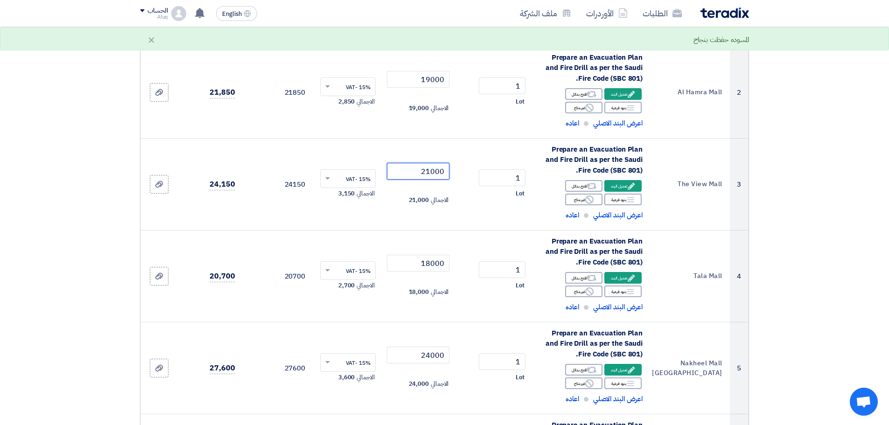
scroll to position [254, 0]
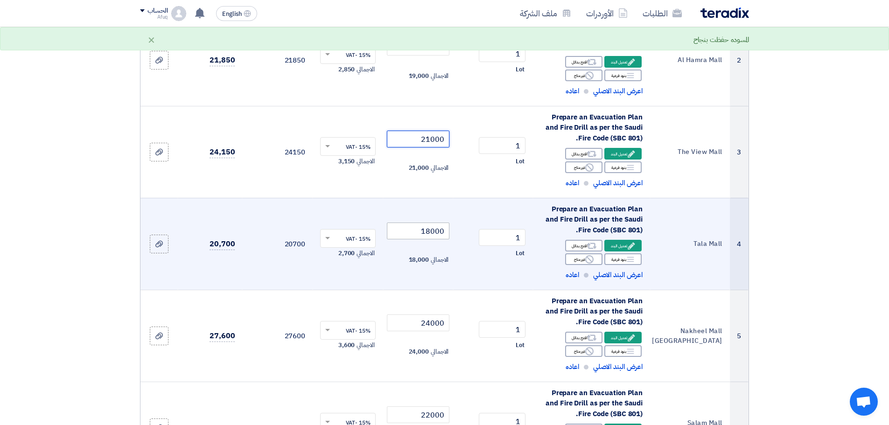
type input "21000"
click at [403, 228] on input "18000" at bounding box center [418, 231] width 63 height 17
drag, startPoint x: 403, startPoint y: 228, endPoint x: 425, endPoint y: 227, distance: 22.0
click at [425, 227] on input "18000" at bounding box center [418, 231] width 63 height 17
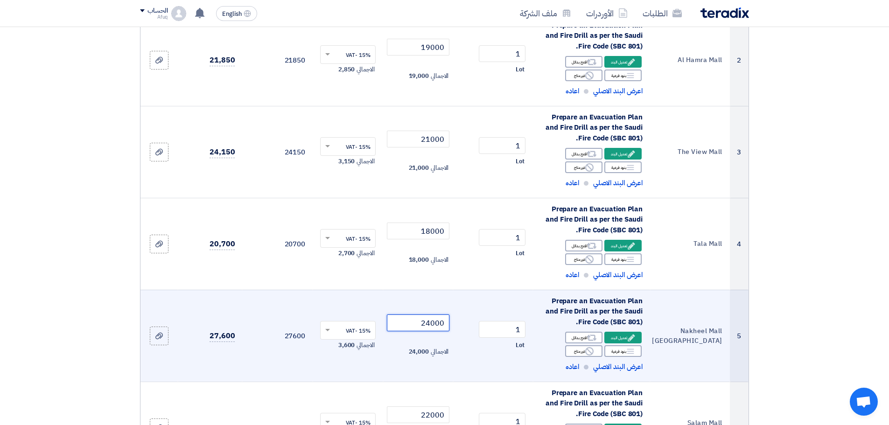
click at [420, 321] on input "24000" at bounding box center [418, 323] width 63 height 17
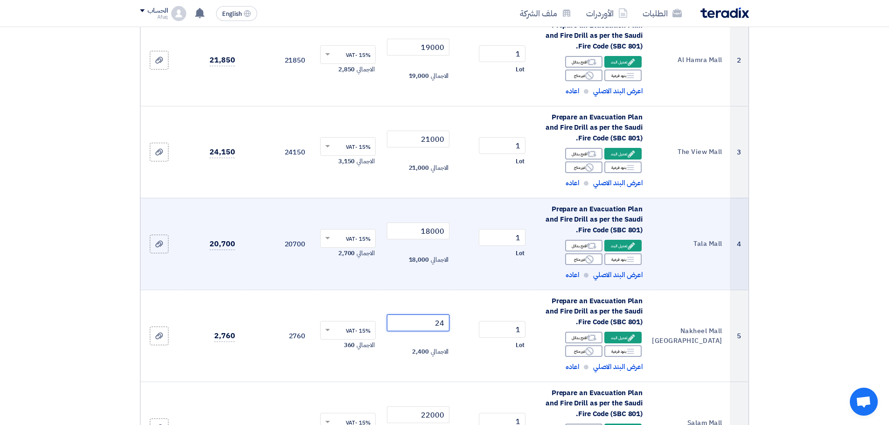
type input "2"
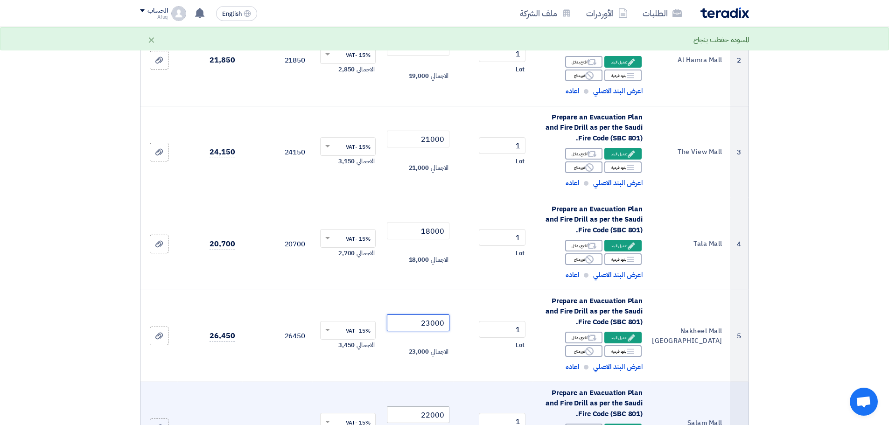
type input "23000"
drag, startPoint x: 427, startPoint y: 417, endPoint x: 473, endPoint y: 412, distance: 46.0
click at [473, 412] on tr "6 Salam Mall Riyadh Prepare an Evacuation Plan and Fire Drill as per the Saudi …" at bounding box center [444, 428] width 608 height 92
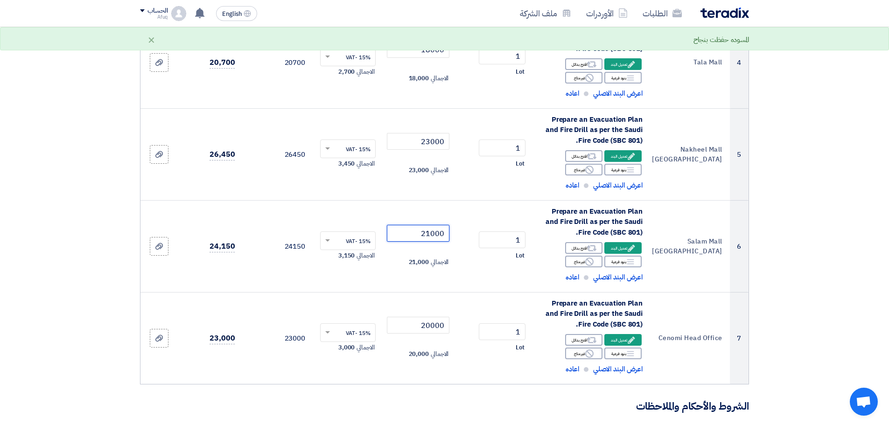
scroll to position [453, 0]
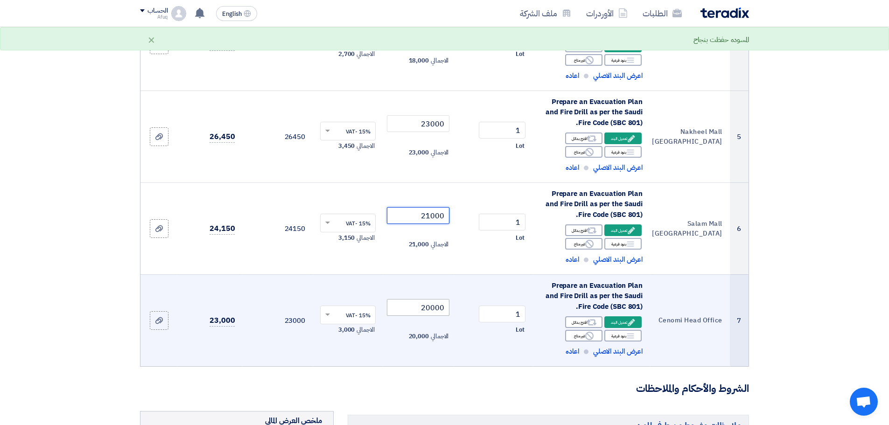
type input "21000"
drag, startPoint x: 404, startPoint y: 305, endPoint x: 462, endPoint y: 305, distance: 57.4
click at [462, 305] on tr "7 Cenomi Head Office Prepare an Evacuation Plan and Fire Drill as per the Saudi…" at bounding box center [444, 320] width 608 height 92
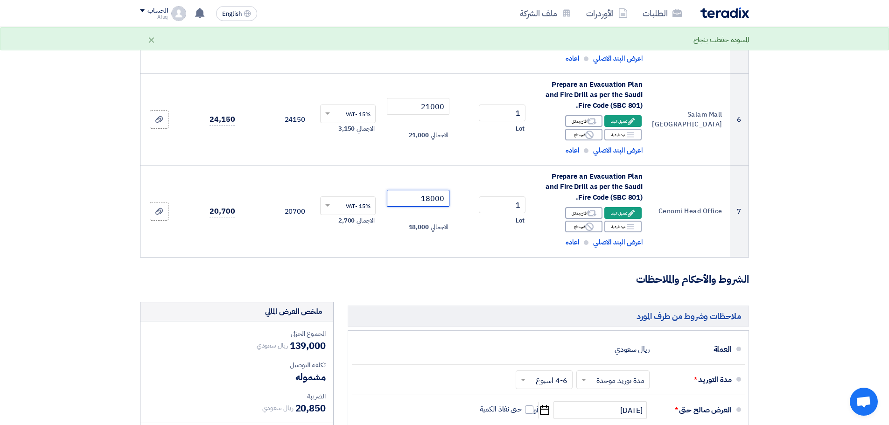
scroll to position [585, 0]
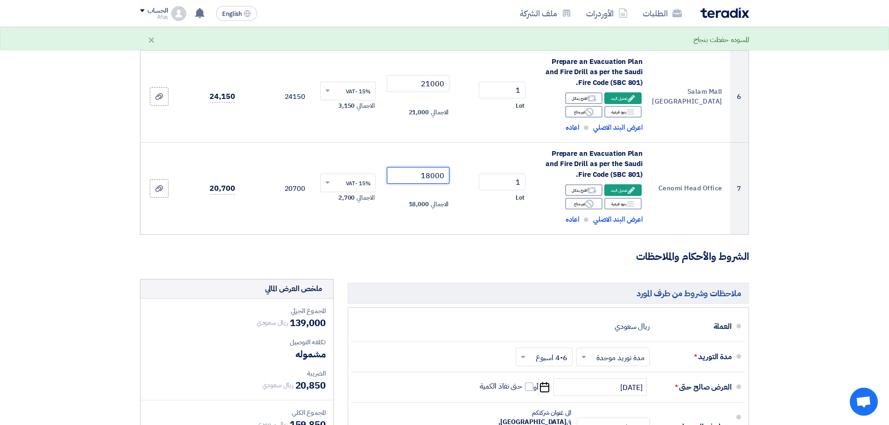
type input "18000"
click at [454, 261] on h3 "الشروط والأحكام والملاحظات" at bounding box center [444, 257] width 609 height 14
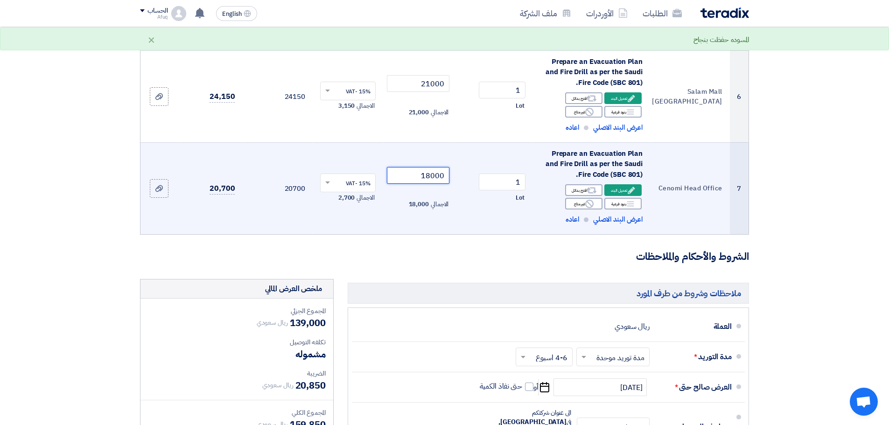
click at [415, 174] on input "18000" at bounding box center [418, 175] width 63 height 17
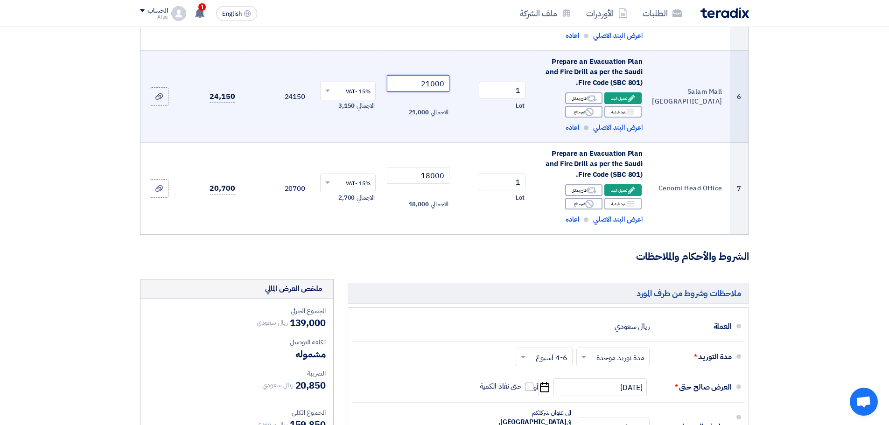
click at [431, 85] on input "21000" at bounding box center [418, 83] width 63 height 17
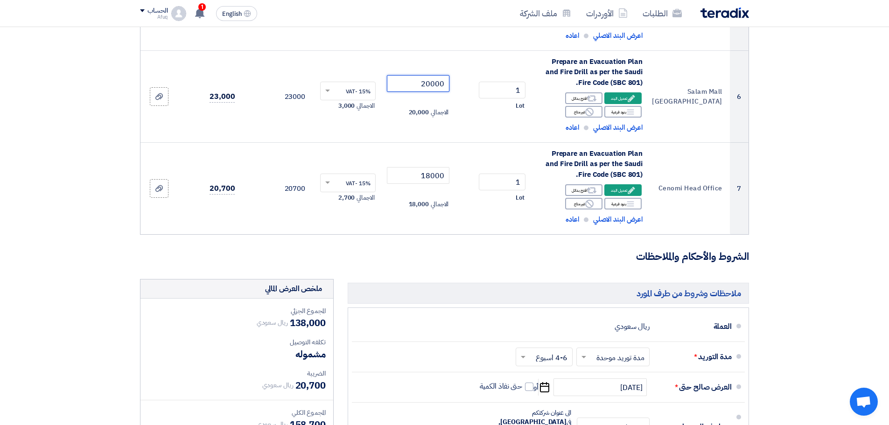
type input "20000"
click at [480, 251] on h3 "الشروط والأحكام والملاحظات" at bounding box center [444, 257] width 609 height 14
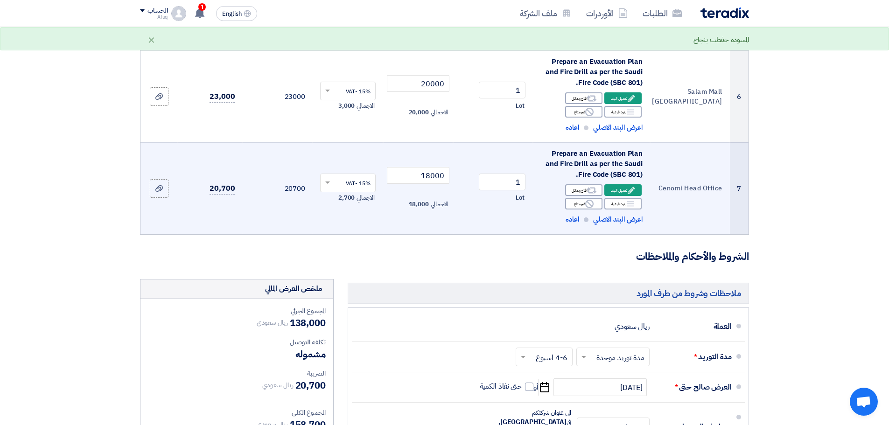
click at [460, 214] on td "1 Lot" at bounding box center [493, 188] width 80 height 92
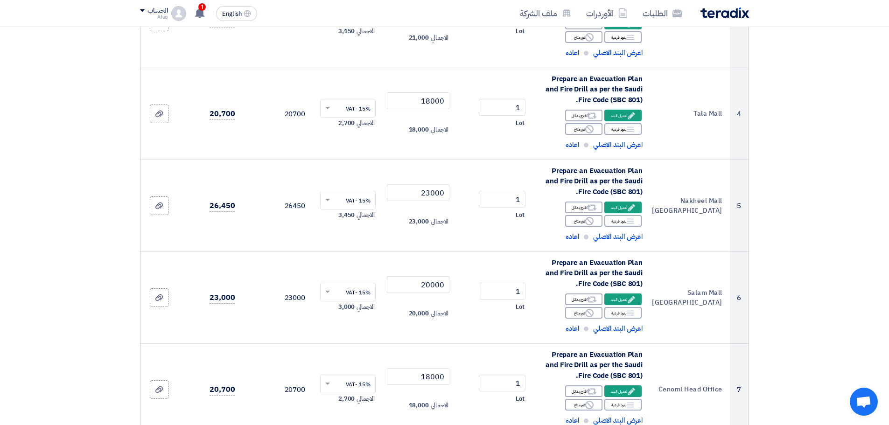
scroll to position [312, 0]
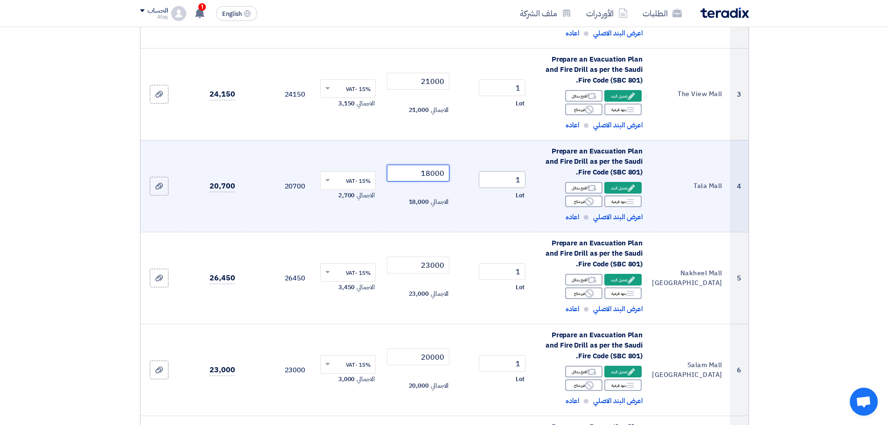
drag, startPoint x: 420, startPoint y: 176, endPoint x: 508, endPoint y: 175, distance: 88.2
click at [508, 175] on tr "4 Tala Mall Prepare an Evacuation Plan and Fire Drill as per the Saudi Fire Cod…" at bounding box center [444, 186] width 608 height 92
type input "18000"
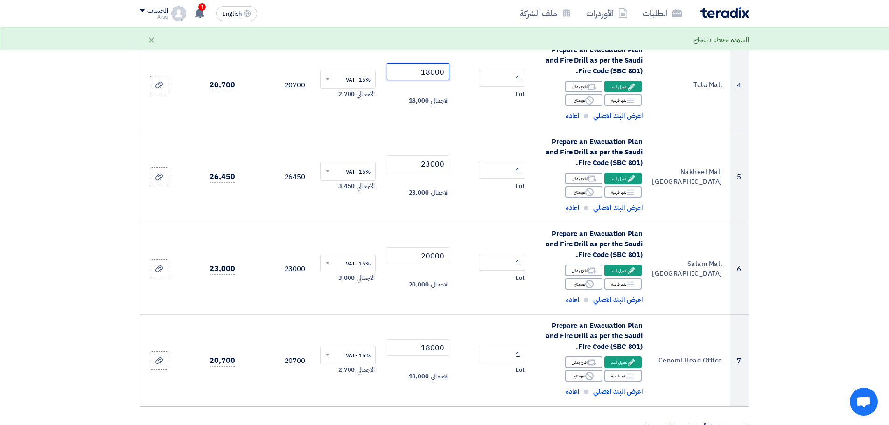
scroll to position [431, 0]
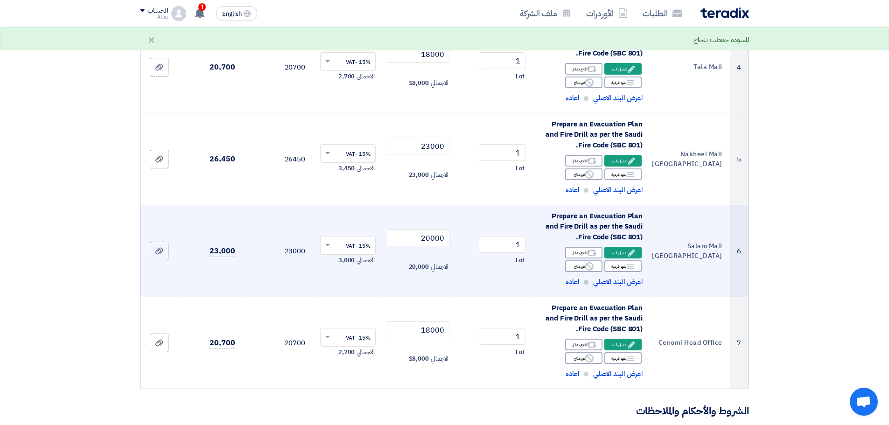
click at [438, 205] on td "20000 الاجمالي 20,000" at bounding box center [418, 251] width 70 height 92
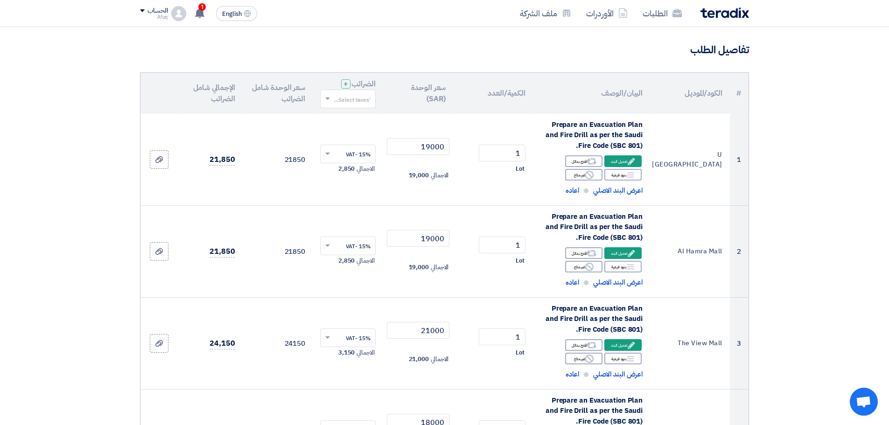
scroll to position [59, 0]
